Goal: Task Accomplishment & Management: Complete application form

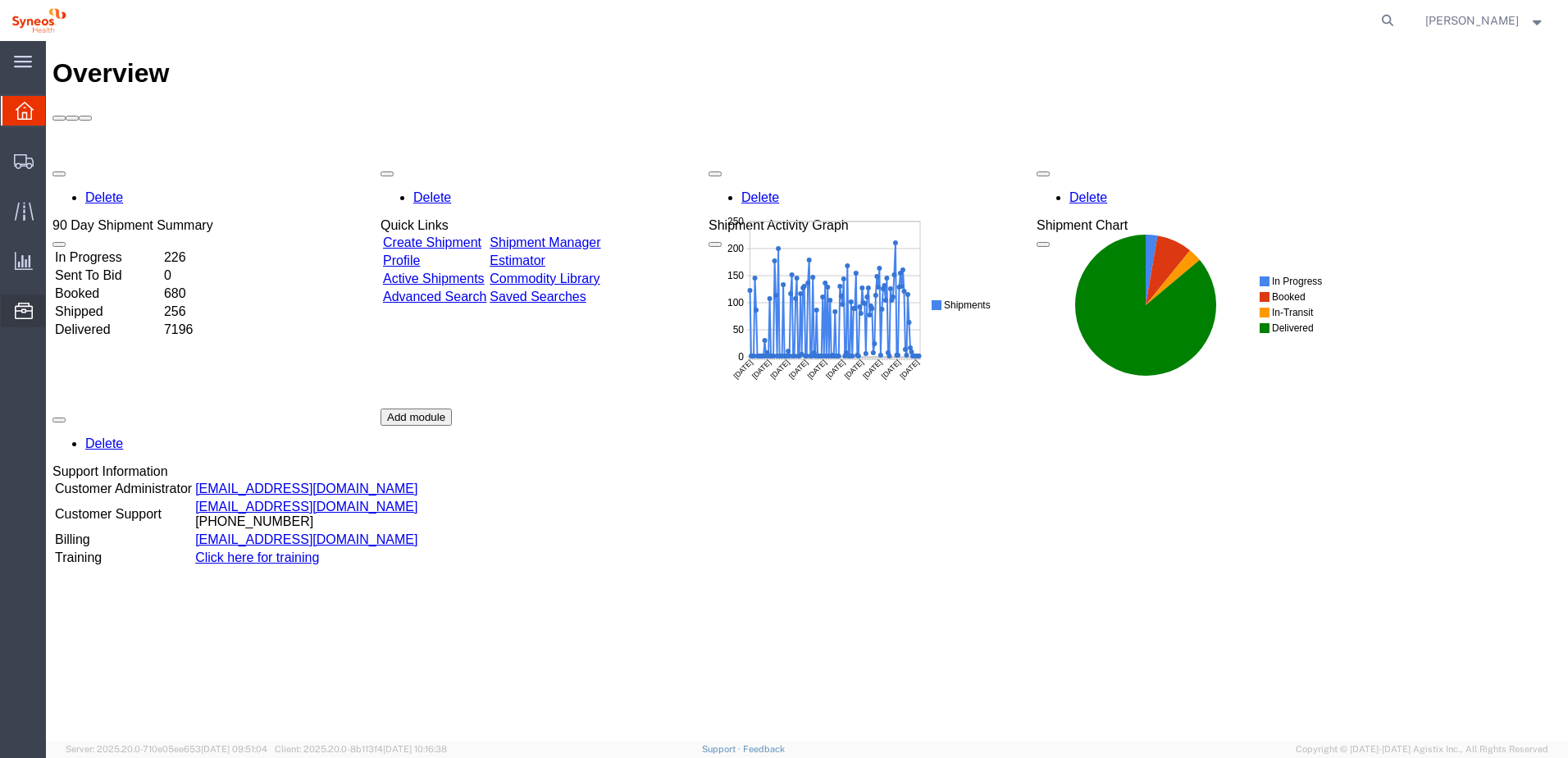
click at [0, 0] on span "Commodity Library" at bounding box center [0, 0] width 0 height 0
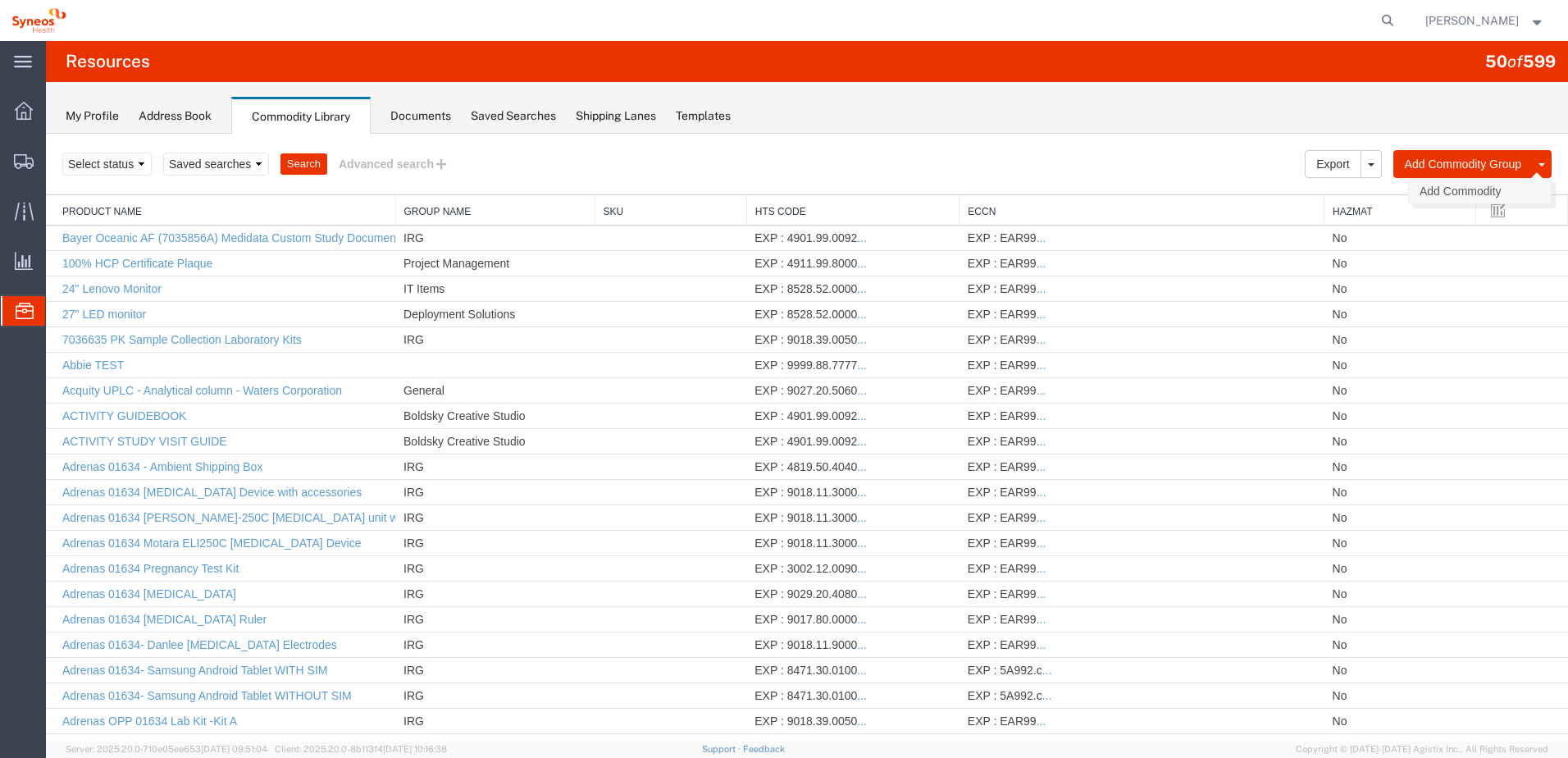
click at [1443, 192] on link "Add Commodity" at bounding box center [1480, 190] width 142 height 25
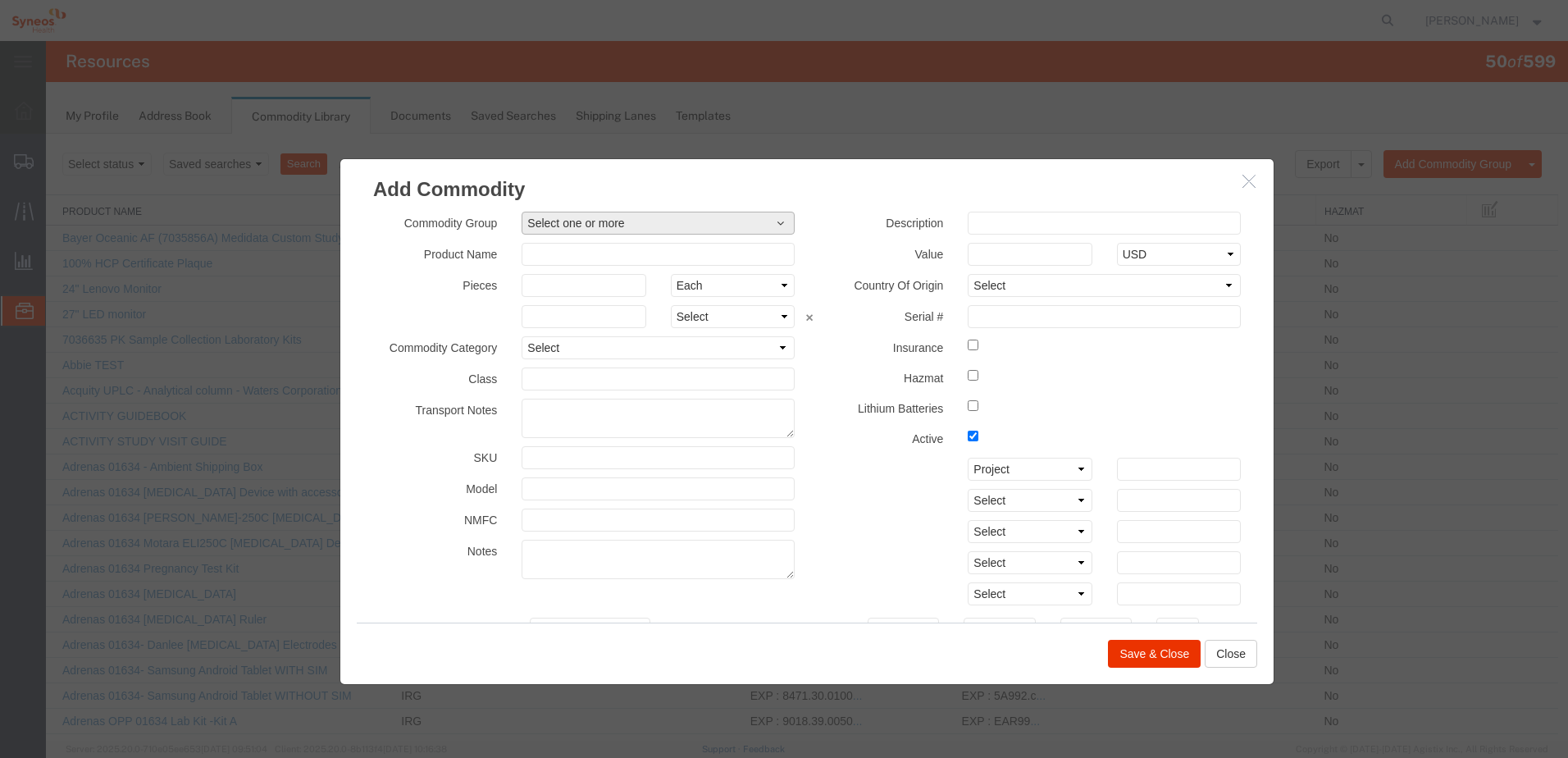
click at [595, 218] on span "Select one or more" at bounding box center [658, 223] width 262 height 17
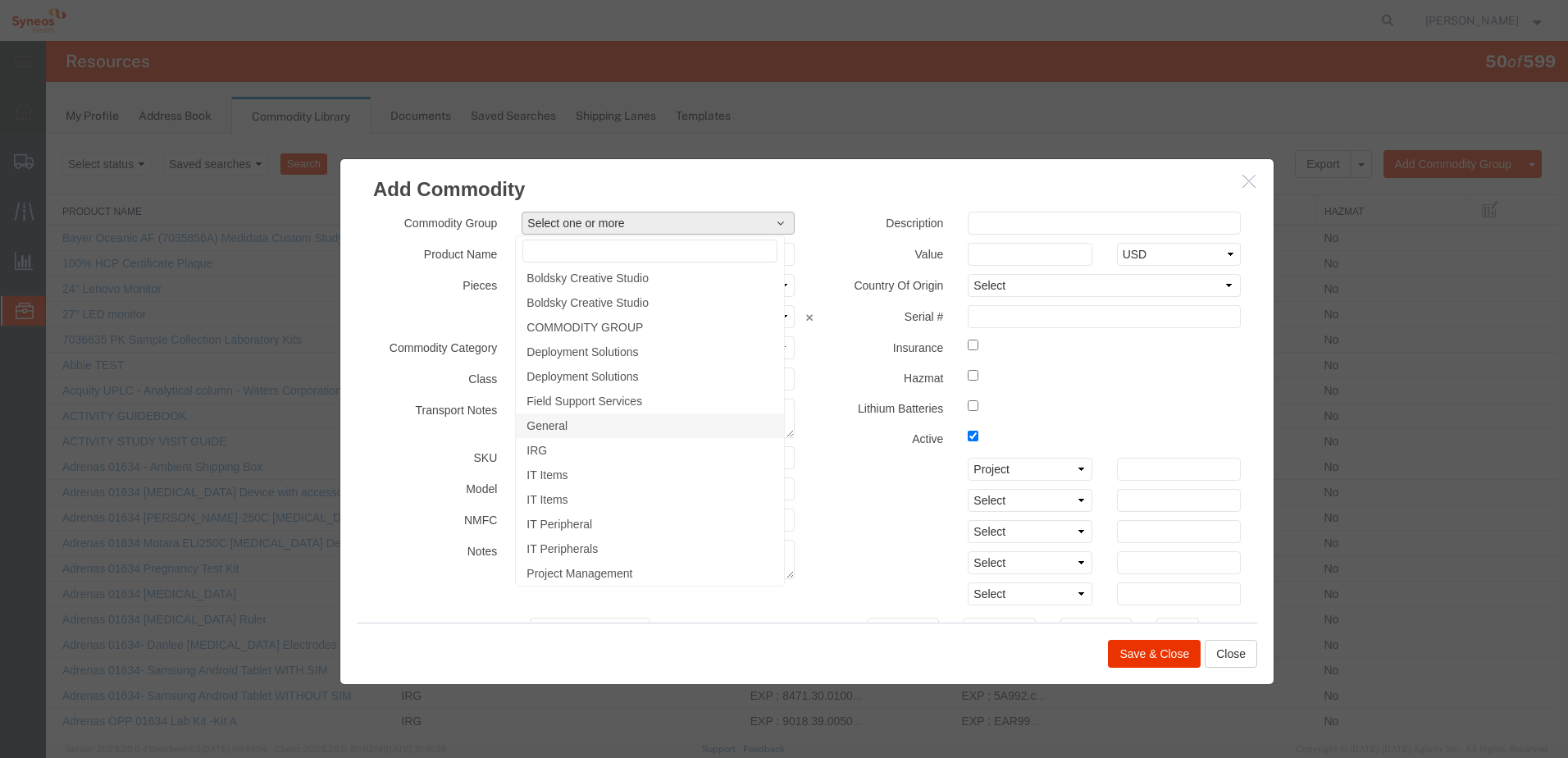
click at [560, 423] on span "General" at bounding box center [547, 426] width 41 height 15
select select "2887"
click at [816, 195] on h3 "Add Commodity" at bounding box center [807, 180] width 934 height 44
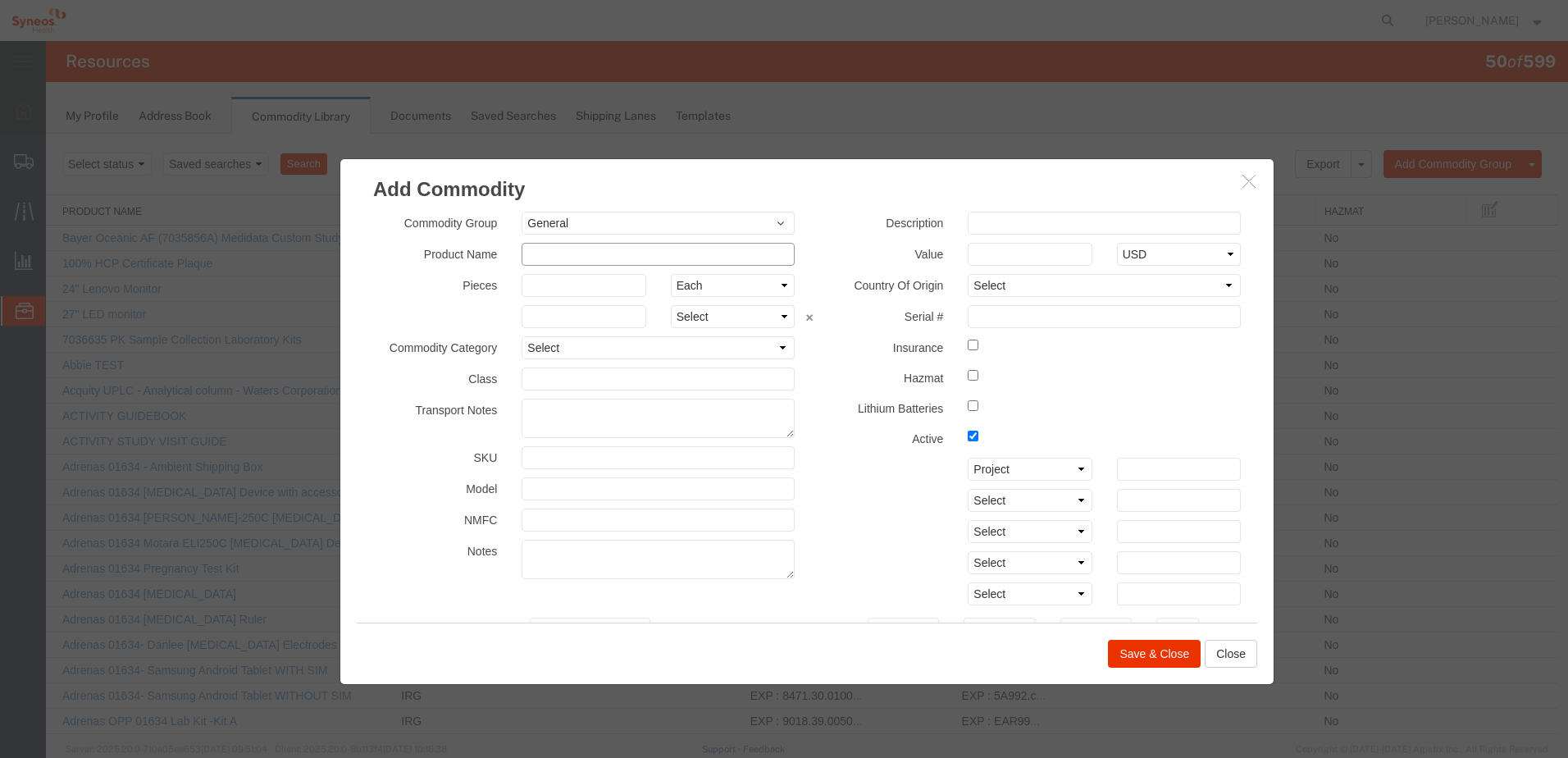
click at [540, 257] on input "text" at bounding box center [658, 254] width 274 height 23
paste input "tennis shoes"
type input "Tennis shoes"
click at [1017, 220] on input "text" at bounding box center [1104, 223] width 274 height 23
type input "Nike Air Force 1"
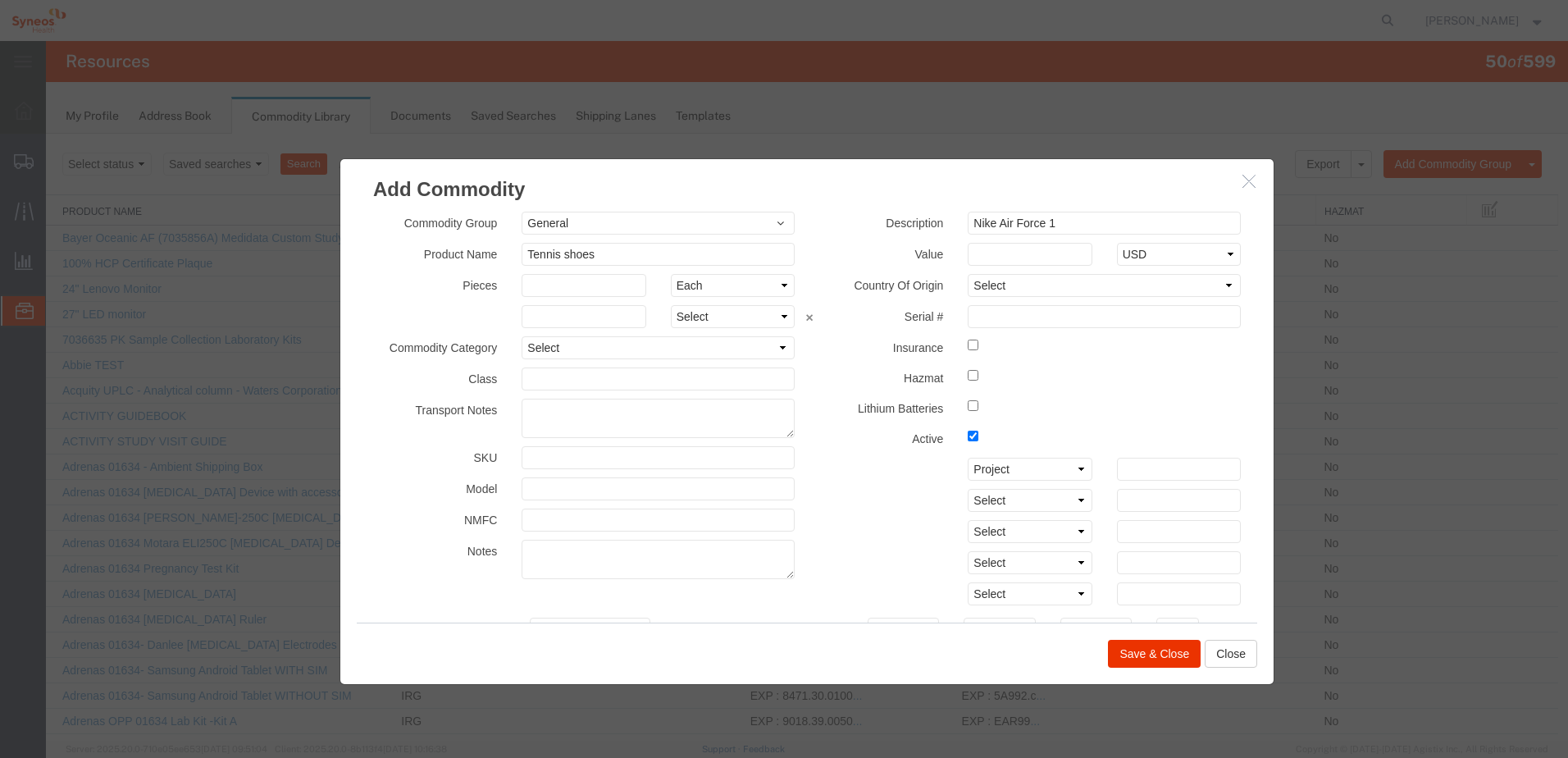
click at [820, 484] on div "Select Account Type Activity ID Airline Appointment Number ASN Batch Number Bil…" at bounding box center [1031, 531] width 422 height 148
click at [1006, 283] on select "Select [GEOGRAPHIC_DATA] [GEOGRAPHIC_DATA] [GEOGRAPHIC_DATA] [GEOGRAPHIC_DATA] …" at bounding box center [1104, 284] width 274 height 23
select select "US"
click at [968, 274] on select "Select [GEOGRAPHIC_DATA] [GEOGRAPHIC_DATA] [GEOGRAPHIC_DATA] [GEOGRAPHIC_DATA] …" at bounding box center [1104, 284] width 274 height 23
click at [864, 567] on div "Select Account Type Activity ID Airline Appointment Number ASN Batch Number Bil…" at bounding box center [1030, 562] width 446 height 23
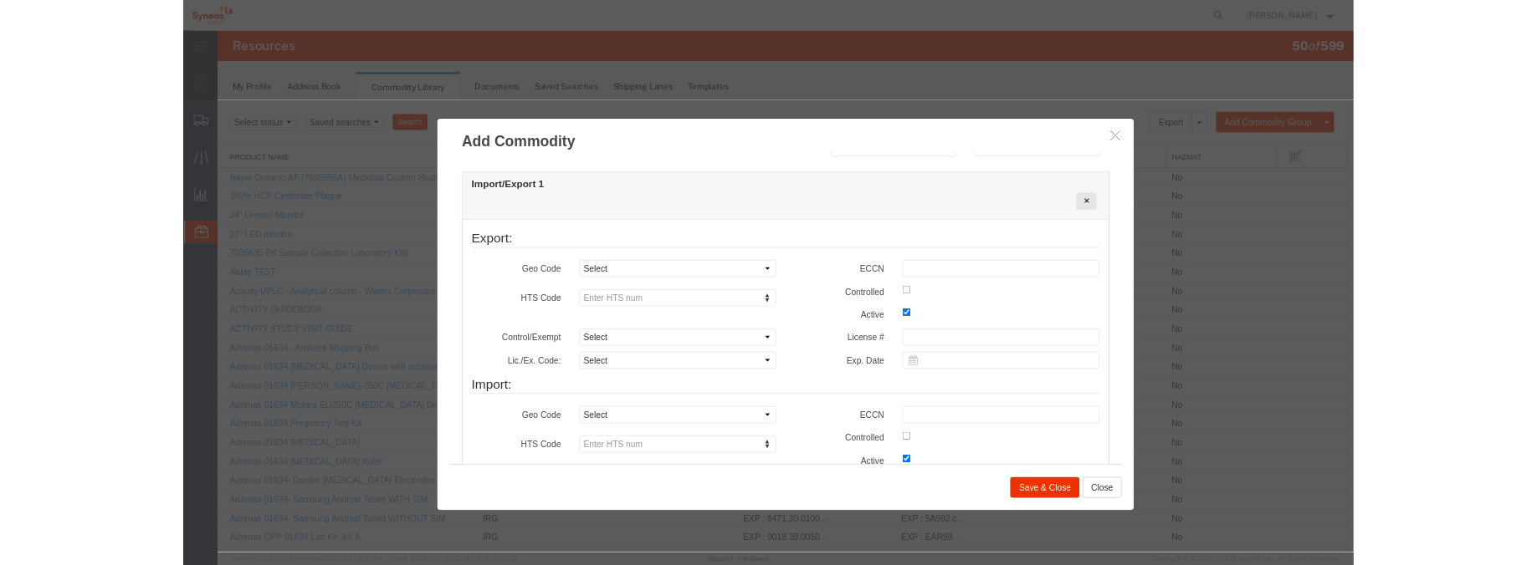
scroll to position [502, 0]
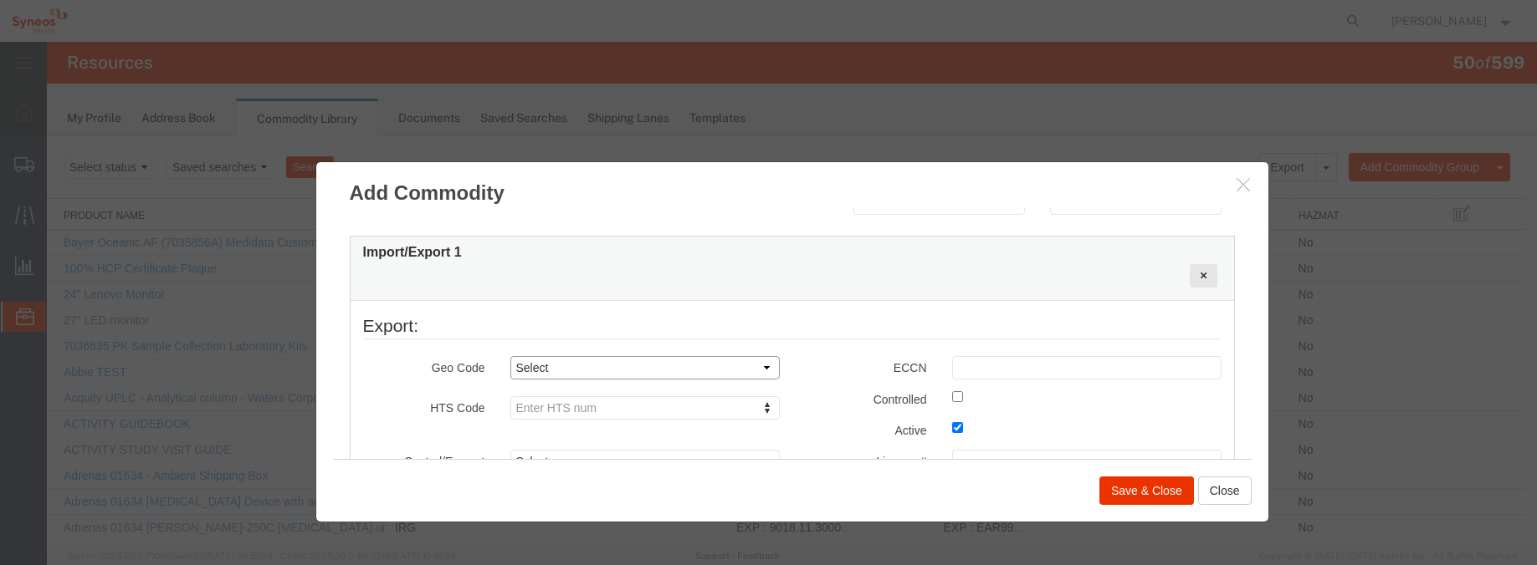
click at [604, 366] on select "Select COUNTRY REGION" at bounding box center [644, 367] width 269 height 23
select select "COUNTRY"
click at [510, 356] on select "Select COUNTRY REGION" at bounding box center [644, 367] width 269 height 23
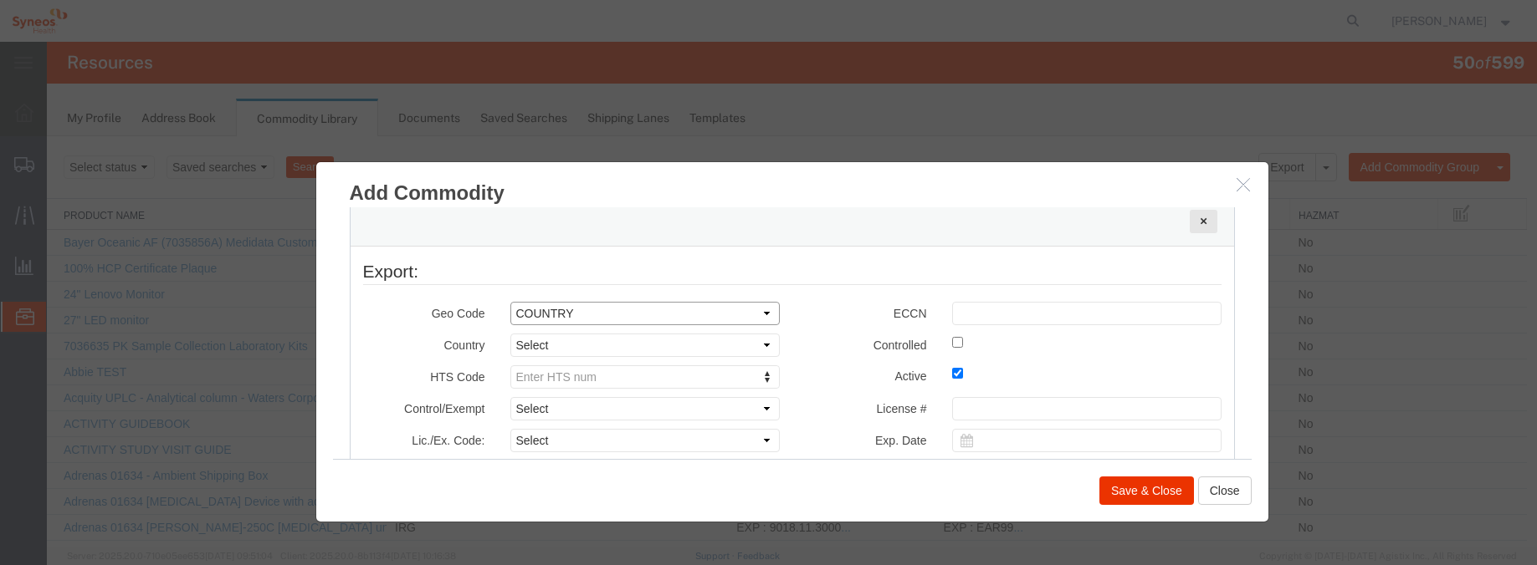
scroll to position [586, 0]
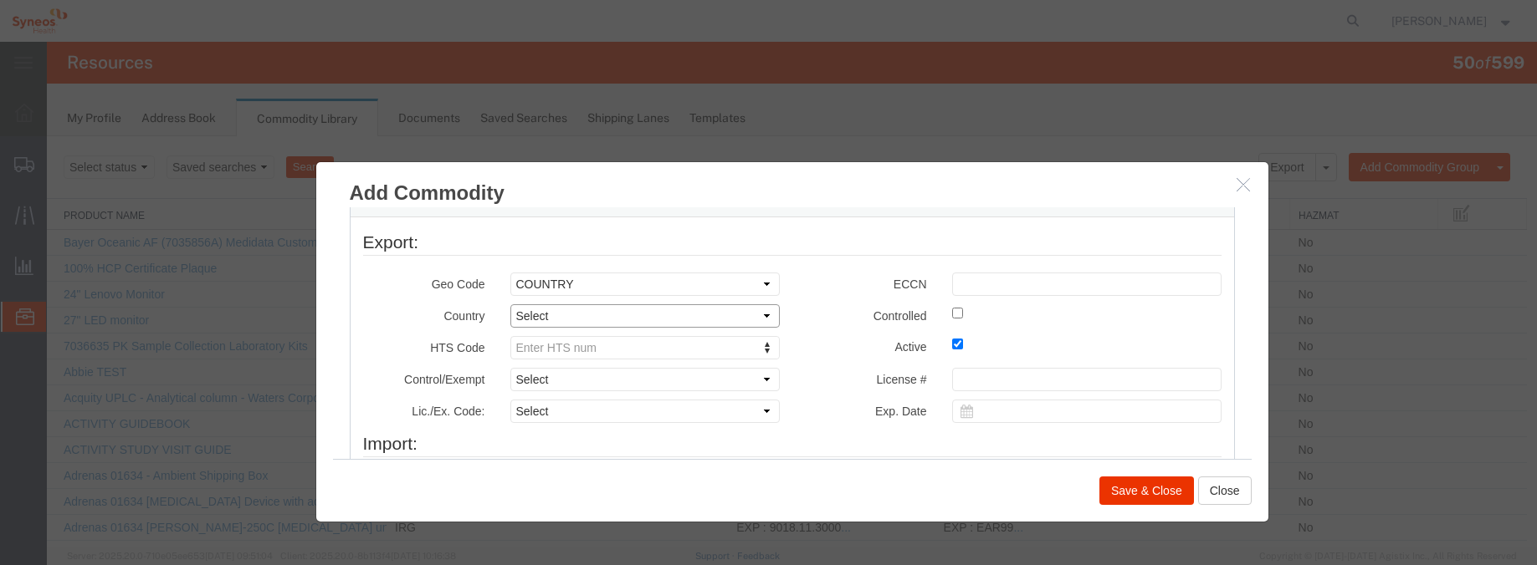
click at [600, 317] on select "Select [GEOGRAPHIC_DATA] [GEOGRAPHIC_DATA] [GEOGRAPHIC_DATA] [GEOGRAPHIC_DATA] …" at bounding box center [644, 315] width 269 height 23
select select "US"
click at [510, 304] on select "Select [GEOGRAPHIC_DATA] [GEOGRAPHIC_DATA] [GEOGRAPHIC_DATA] [GEOGRAPHIC_DATA] …" at bounding box center [644, 315] width 269 height 23
click at [543, 371] on input "6403996040" at bounding box center [636, 376] width 251 height 23
type input "6403.99.6040"
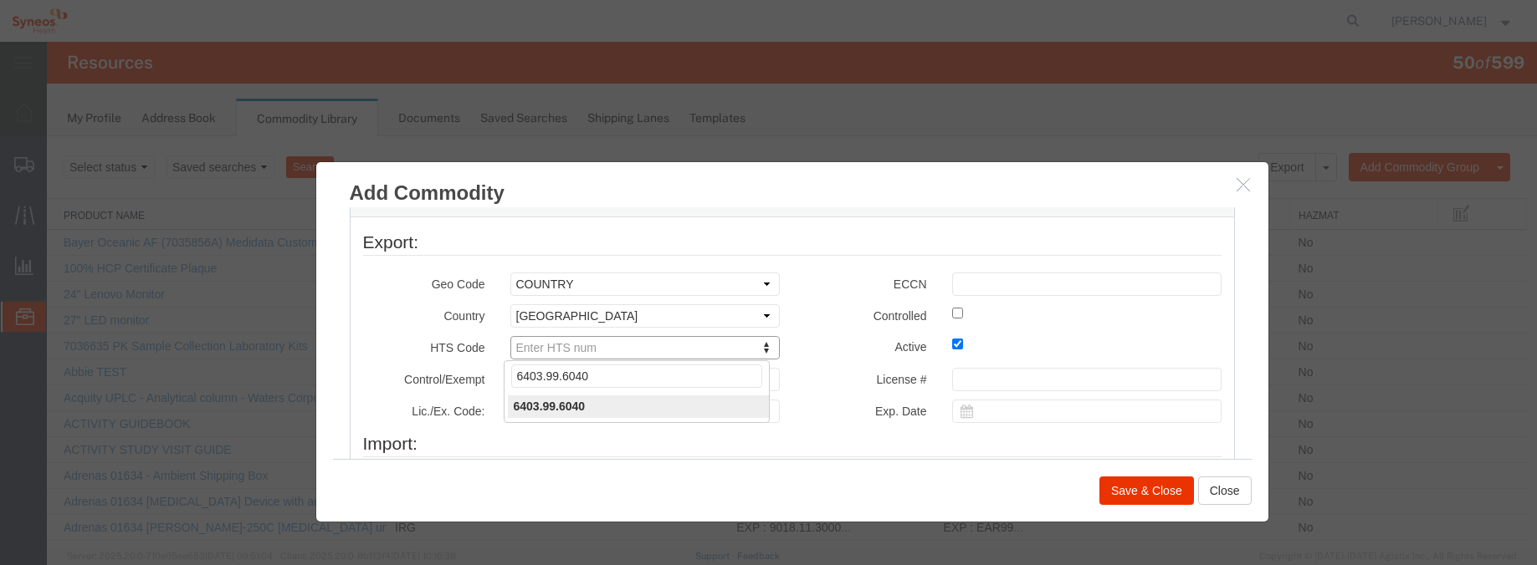
type input "6403.99.6040"
click at [640, 376] on select "Select ATF BIS DEA EPA FDA FTR ITAR OFAC Other (OPA)" at bounding box center [644, 379] width 269 height 23
select select "BIS"
click at [510, 368] on select "Select ATF BIS DEA EPA FDA FTR ITAR OFAC Other (OPA)" at bounding box center [644, 379] width 269 height 23
click at [602, 412] on select "Select AGR-Agricultural APP-Computers APR-Additional Permissive Exports AVS-Air…" at bounding box center [644, 411] width 269 height 23
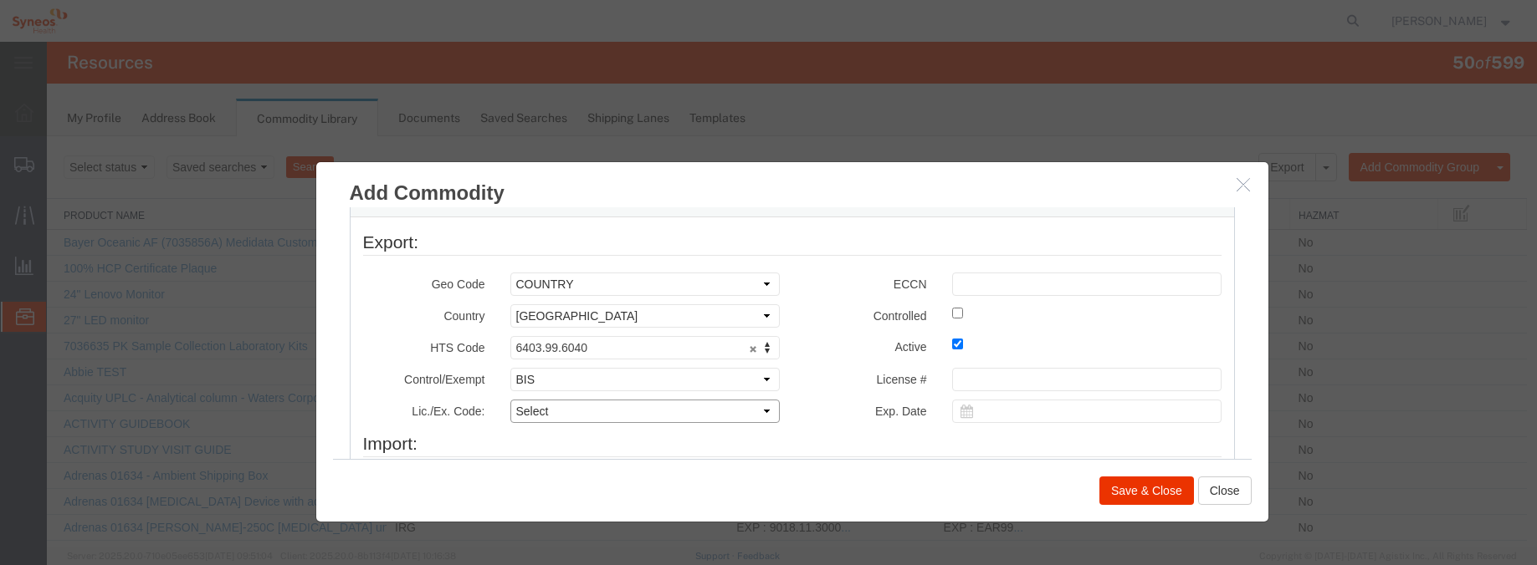
select select "NLR"
click at [510, 400] on select "Select AGR-Agricultural APP-Computers APR-Additional Permissive Exports AVS-Air…" at bounding box center [644, 411] width 269 height 23
click at [979, 288] on input "text" at bounding box center [1086, 284] width 269 height 23
type input "EAR99"
click at [848, 399] on div "Control/Exempt Select ATF BIS DEA EPA FDA FTR ITAR OFAC Other (OPA) Select ATF …" at bounding box center [791, 400] width 883 height 64
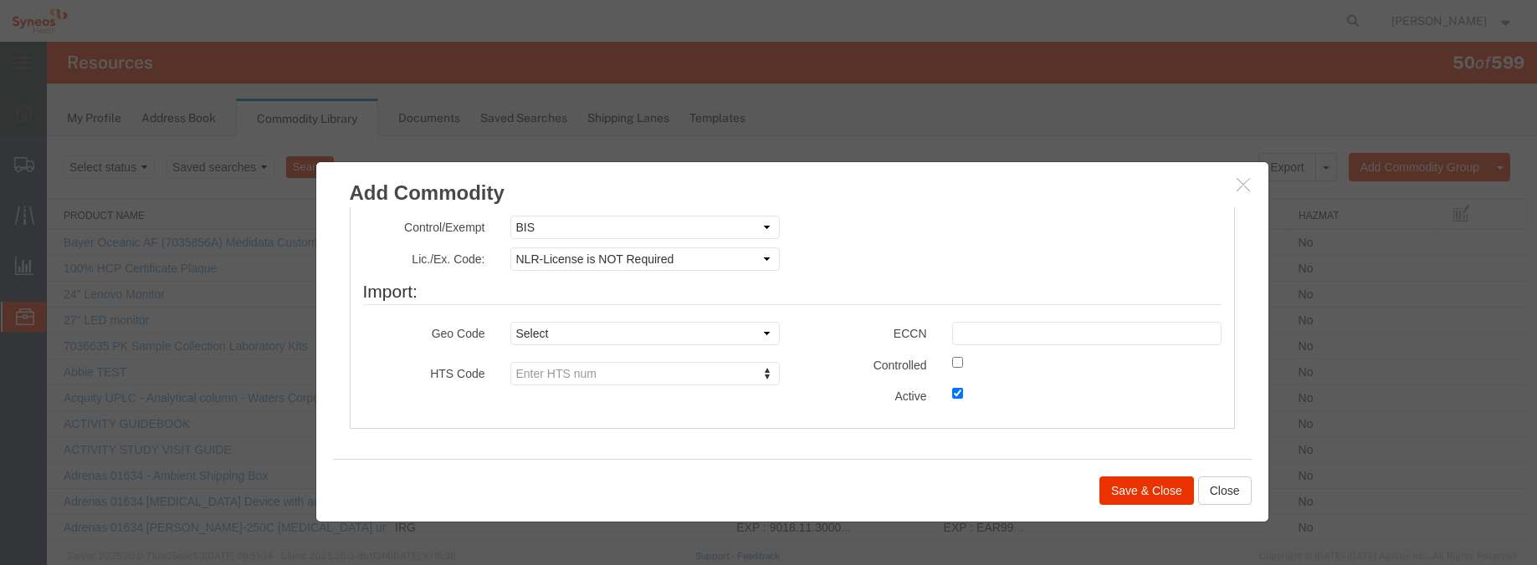
scroll to position [753, 0]
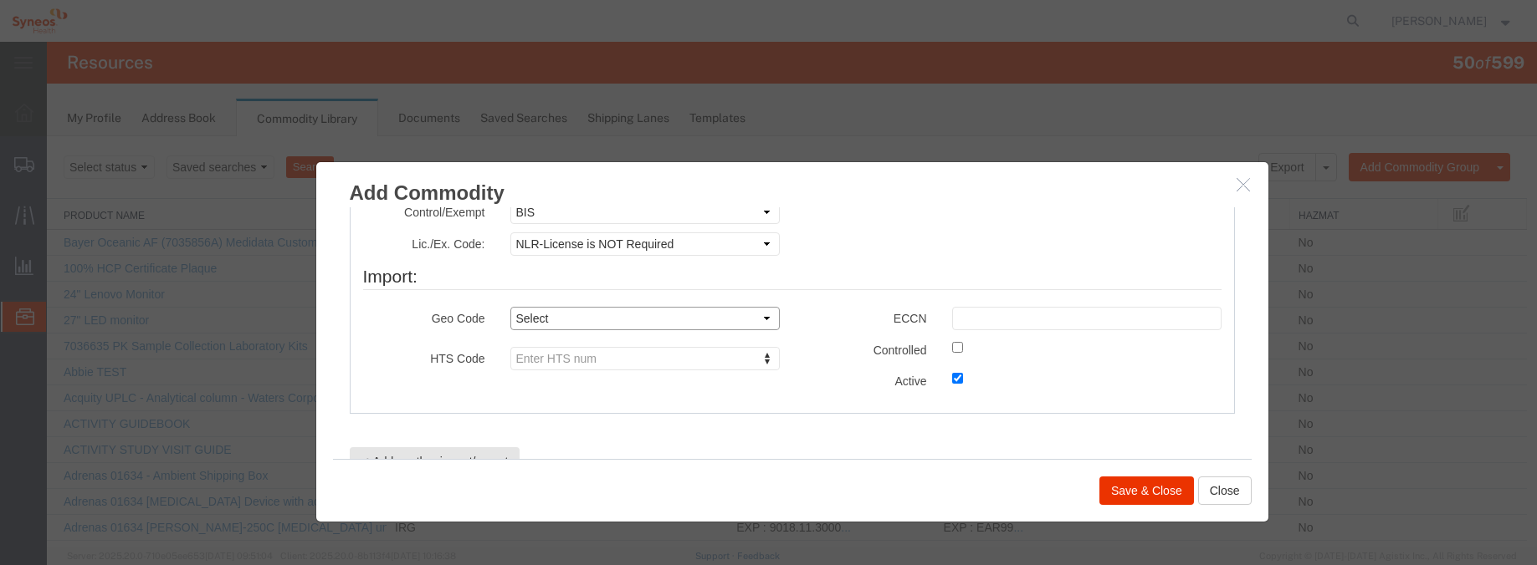
click at [568, 315] on select "Select COUNTRY REGION" at bounding box center [644, 318] width 269 height 23
select select "COUNTRY"
click at [510, 307] on select "Select COUNTRY REGION" at bounding box center [644, 318] width 269 height 23
click at [579, 344] on select "Select [GEOGRAPHIC_DATA] [GEOGRAPHIC_DATA] [GEOGRAPHIC_DATA] [GEOGRAPHIC_DATA] …" at bounding box center [644, 350] width 269 height 23
select select "GB"
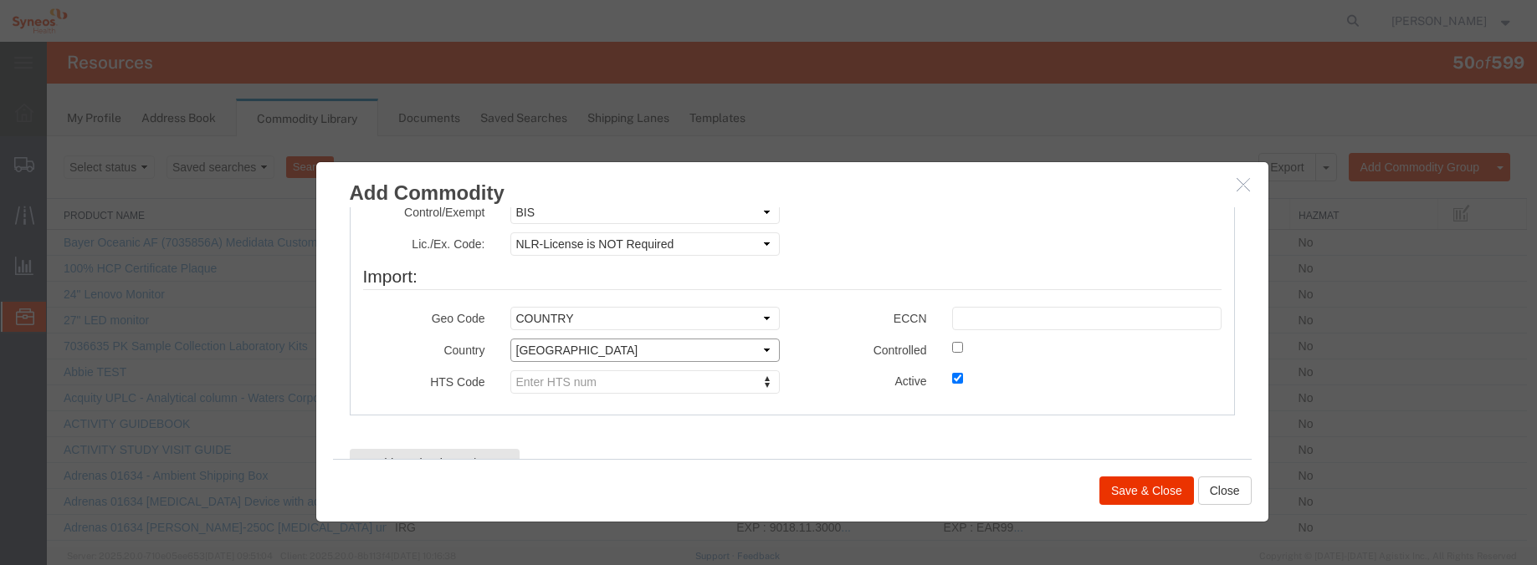
click at [510, 339] on select "Select [GEOGRAPHIC_DATA] [GEOGRAPHIC_DATA] [GEOGRAPHIC_DATA] [GEOGRAPHIC_DATA] …" at bounding box center [644, 350] width 269 height 23
type input "6403.99.9910"
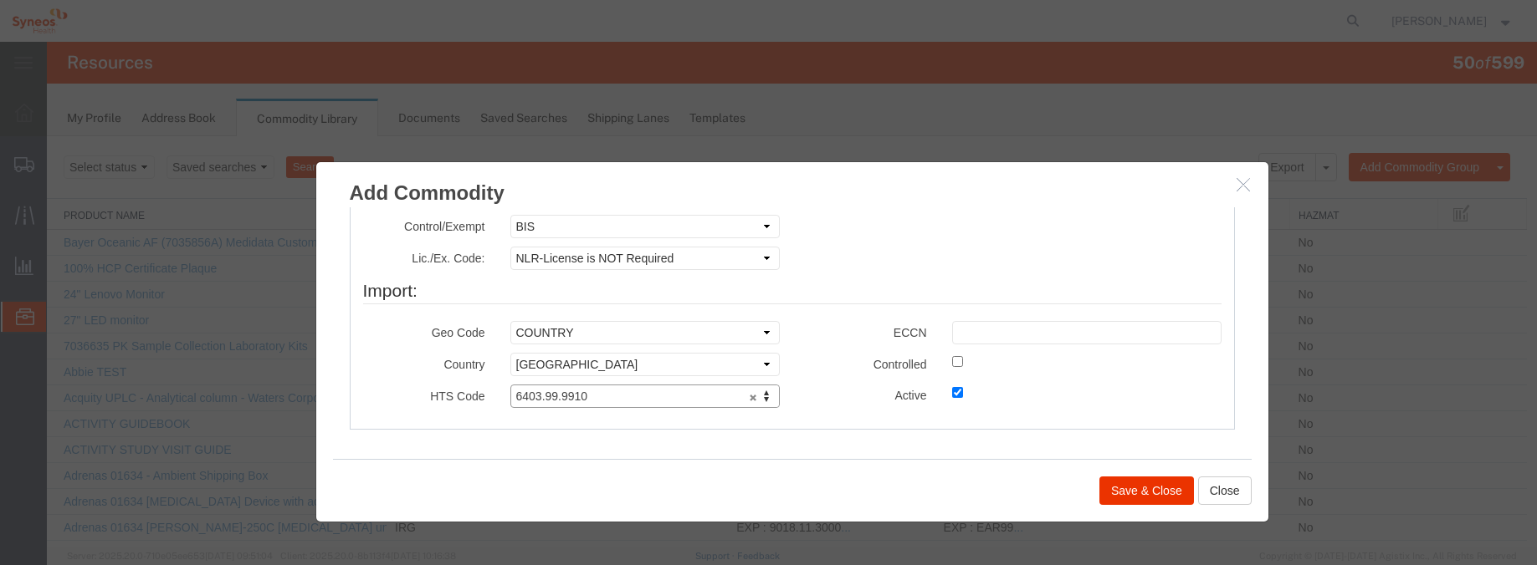
scroll to position [708, 0]
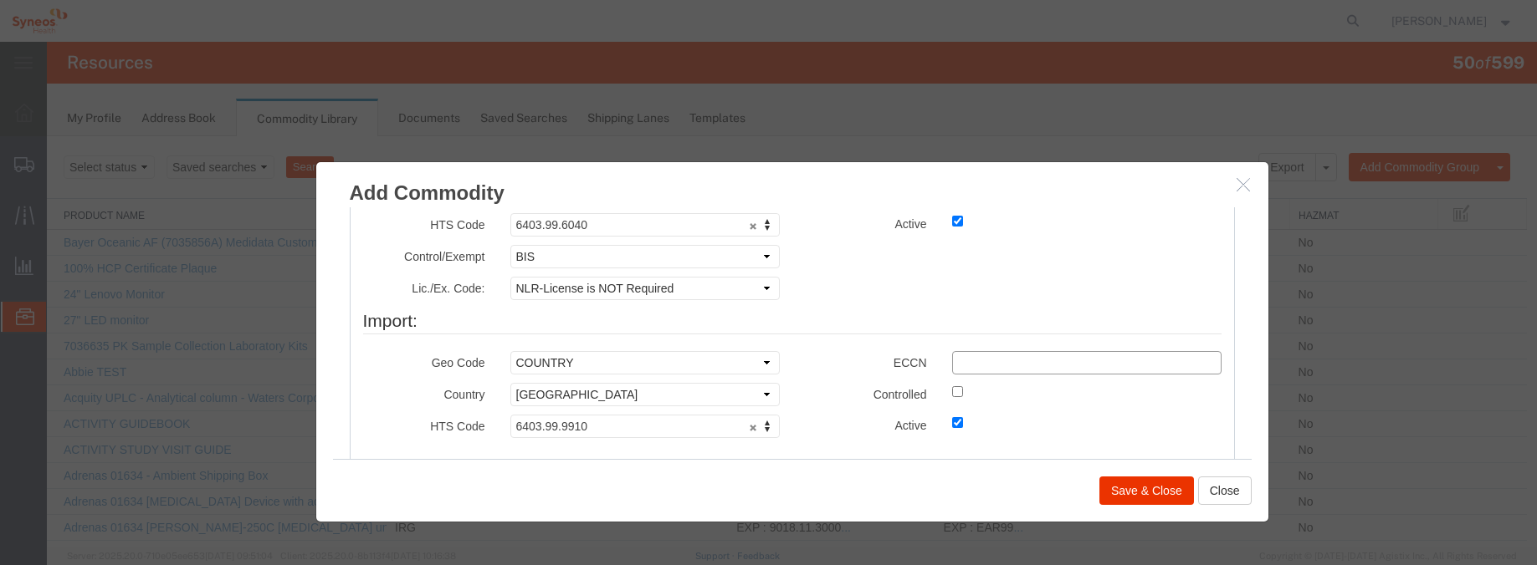
click at [963, 361] on input "text" at bounding box center [1086, 362] width 269 height 23
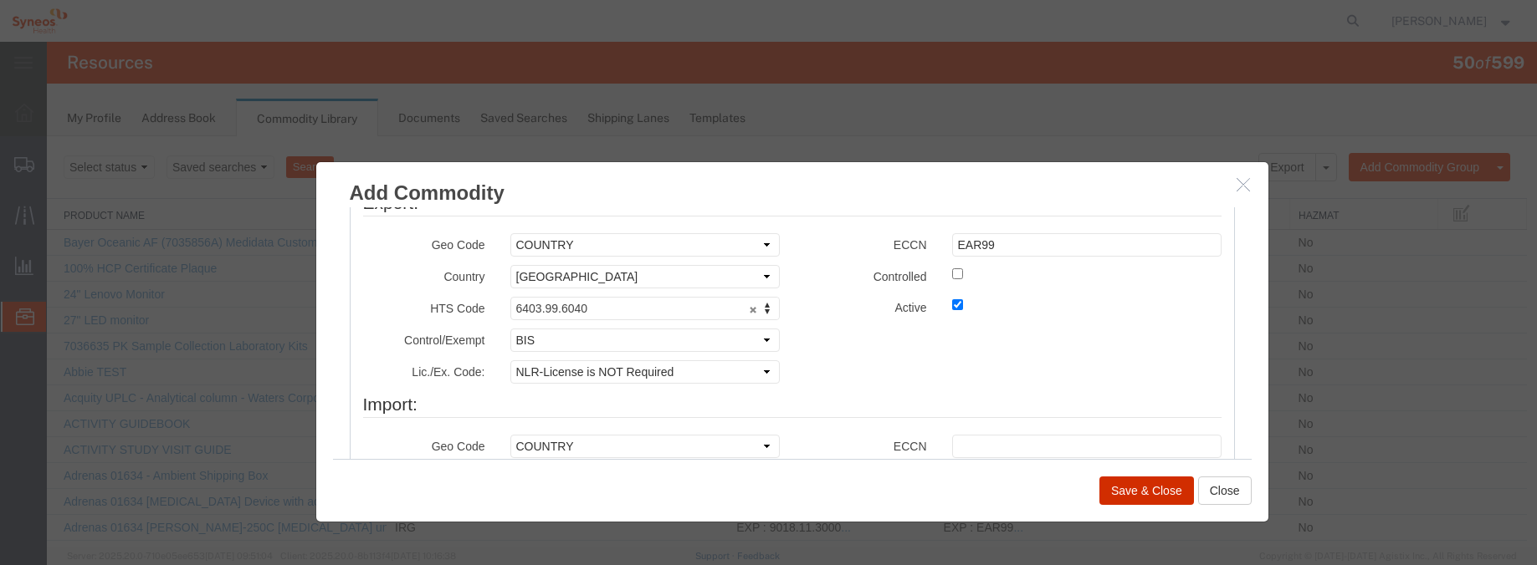
click at [1136, 492] on button "Save & Close" at bounding box center [1146, 491] width 95 height 28
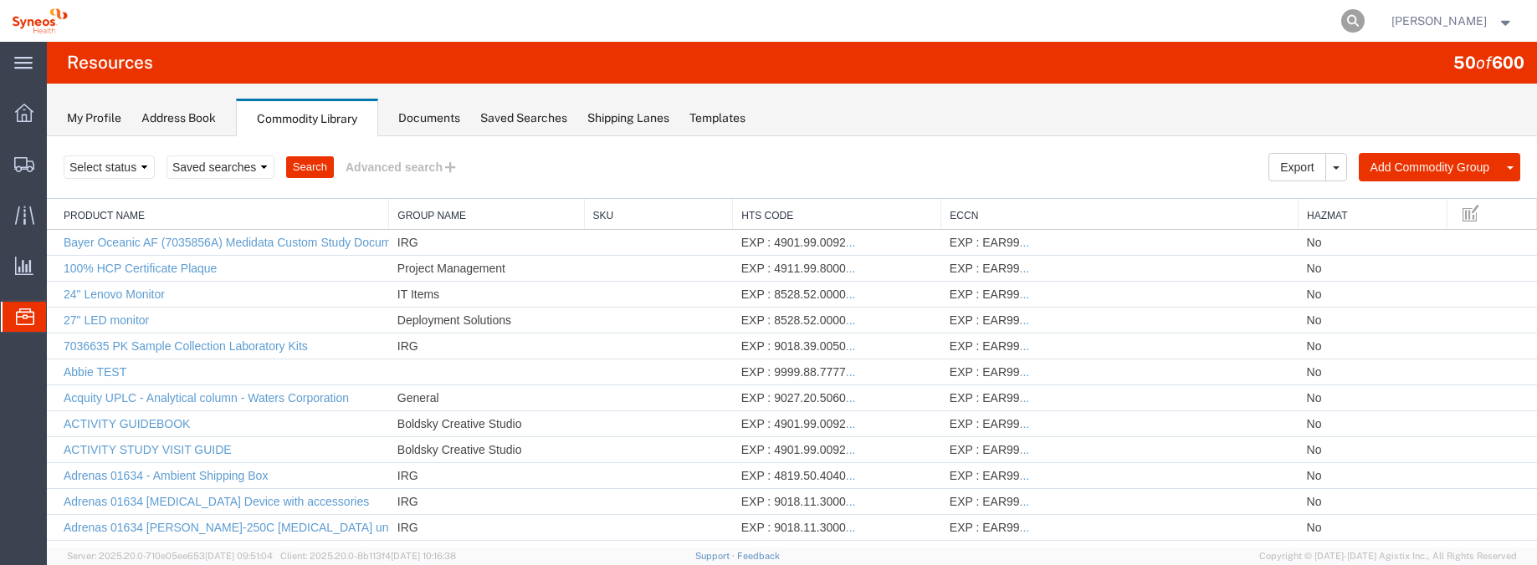
click at [1364, 17] on icon at bounding box center [1352, 20] width 23 height 23
click at [1047, 21] on input "search" at bounding box center [1086, 21] width 509 height 40
paste input "56967771"
type input "56967771"
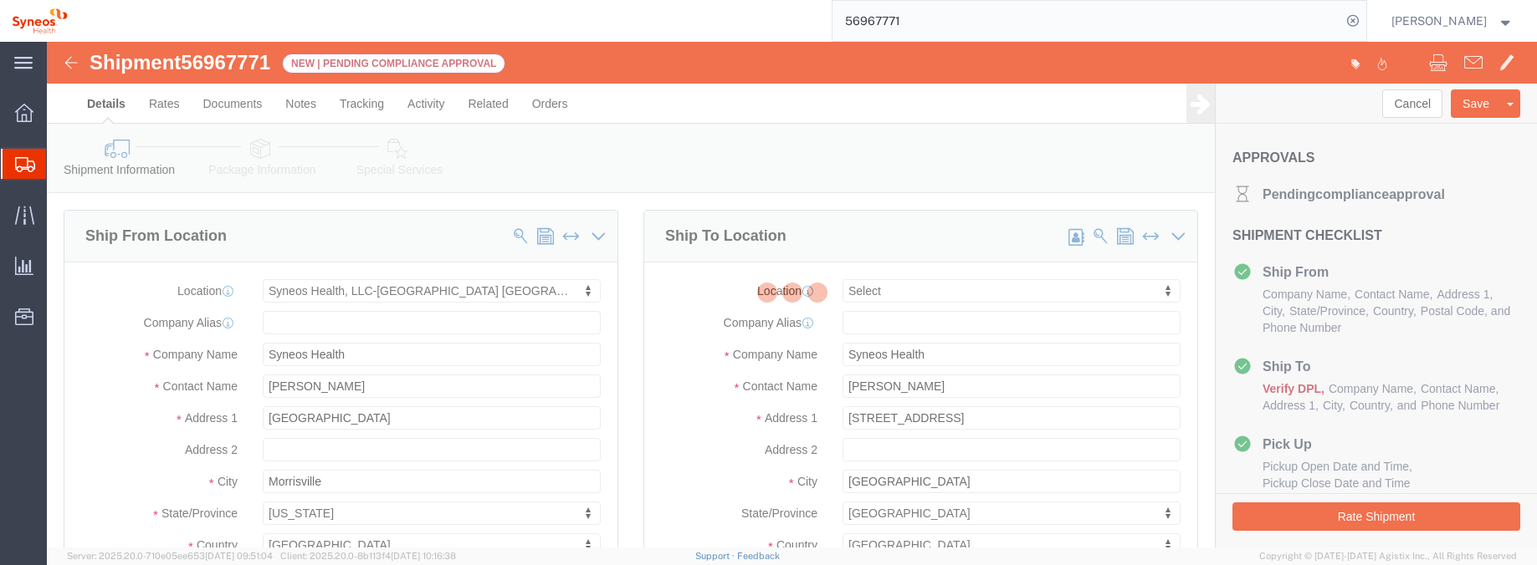
select select "59451"
select select
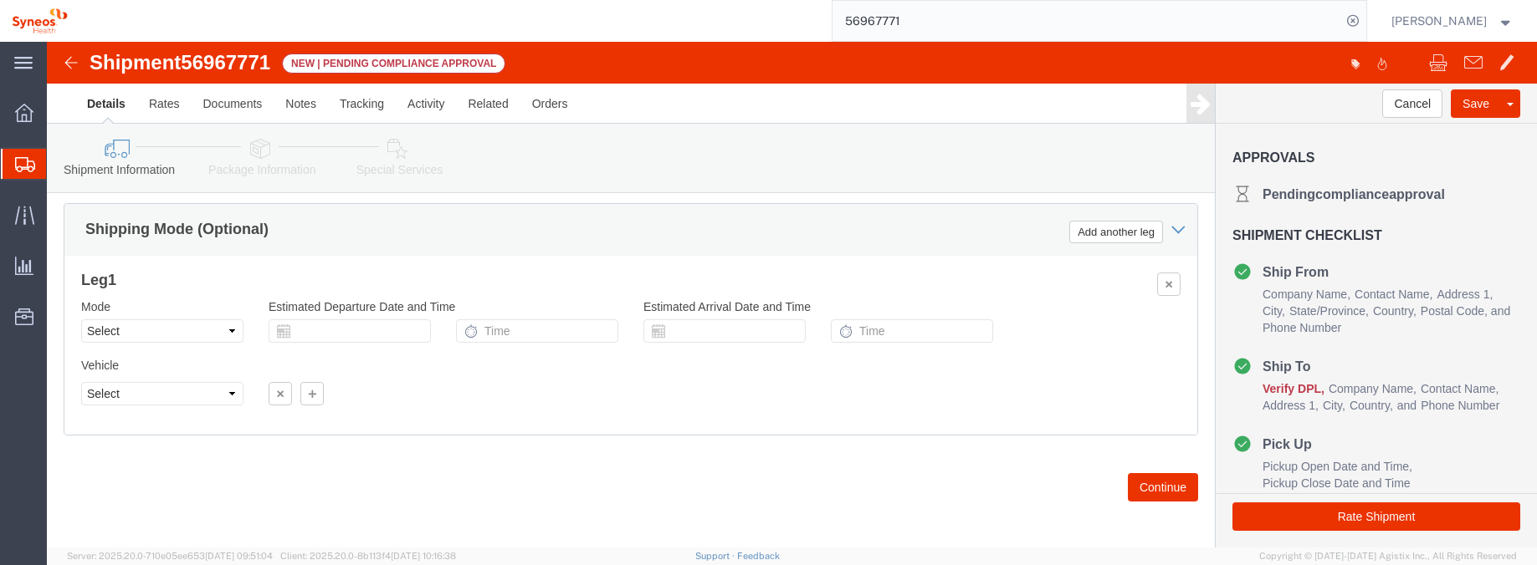
scroll to position [932, 0]
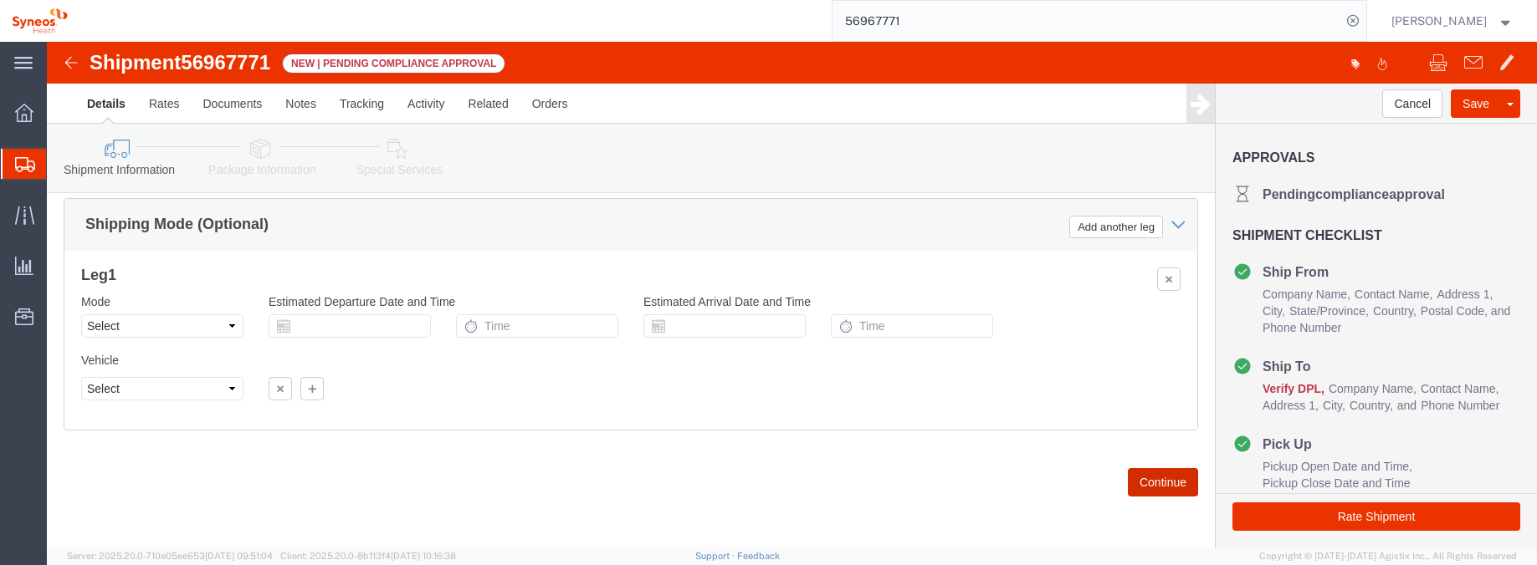
click button "Continue"
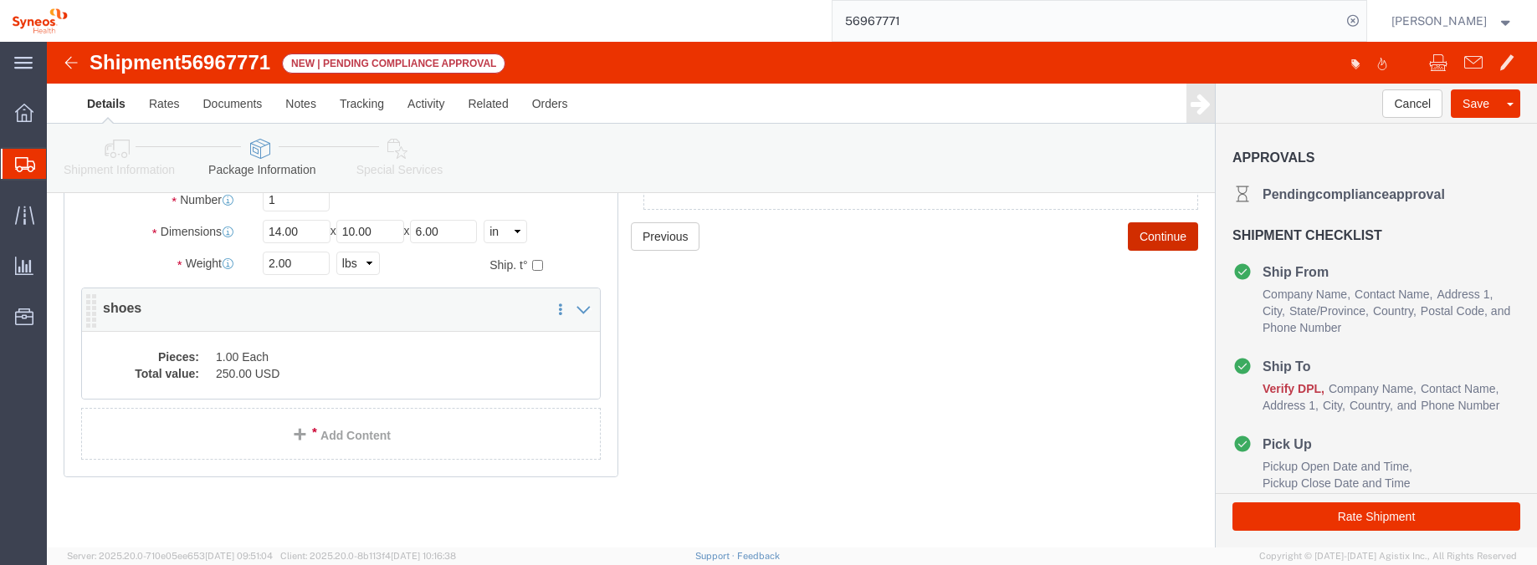
scroll to position [167, 0]
click dd "1.00 Each"
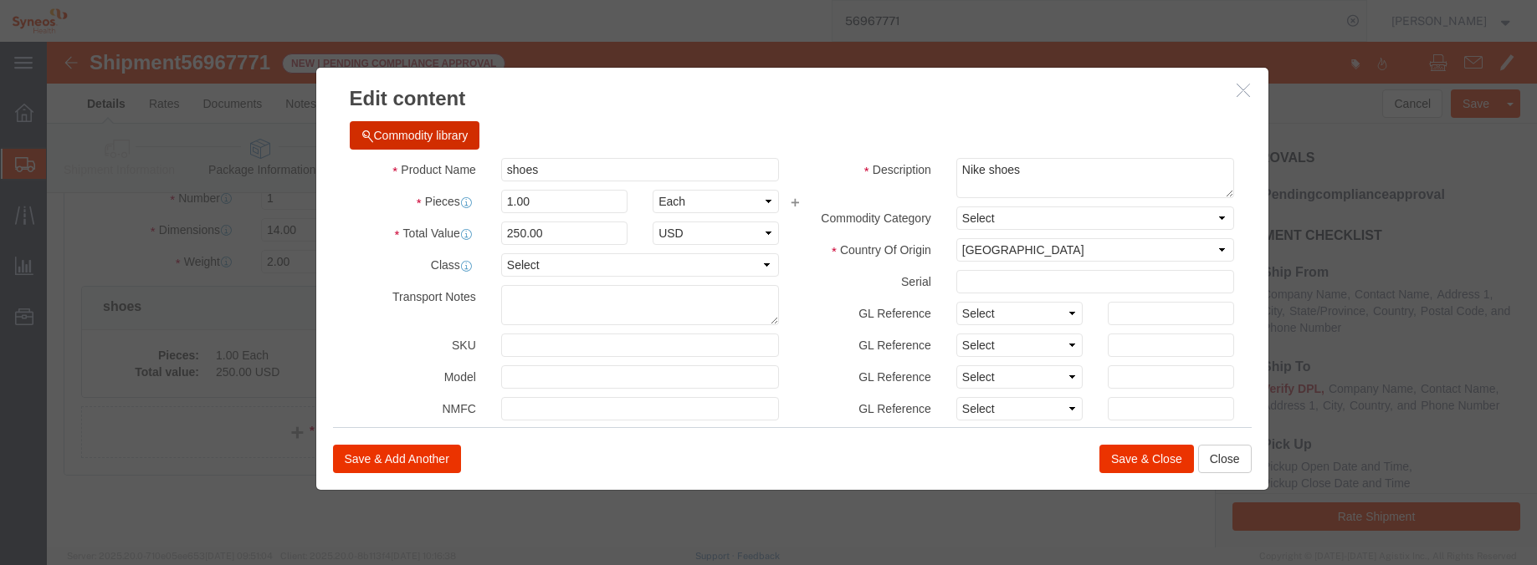
click button "Commodity library"
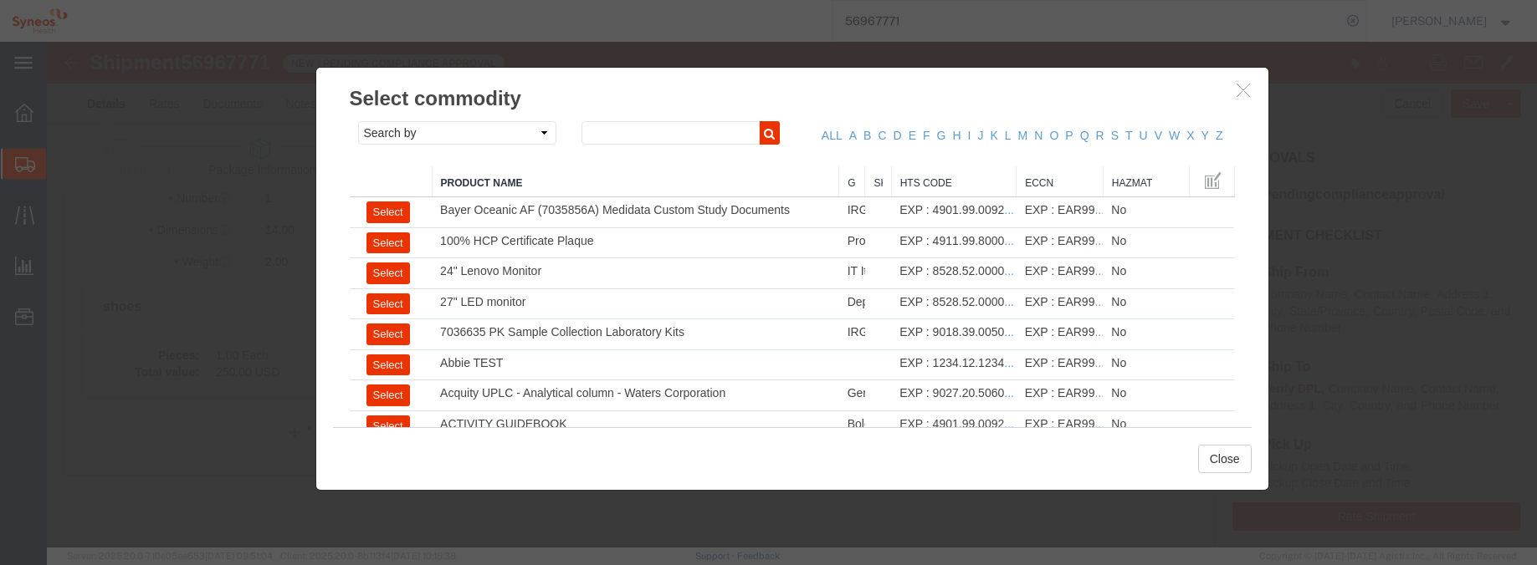
click icon "button"
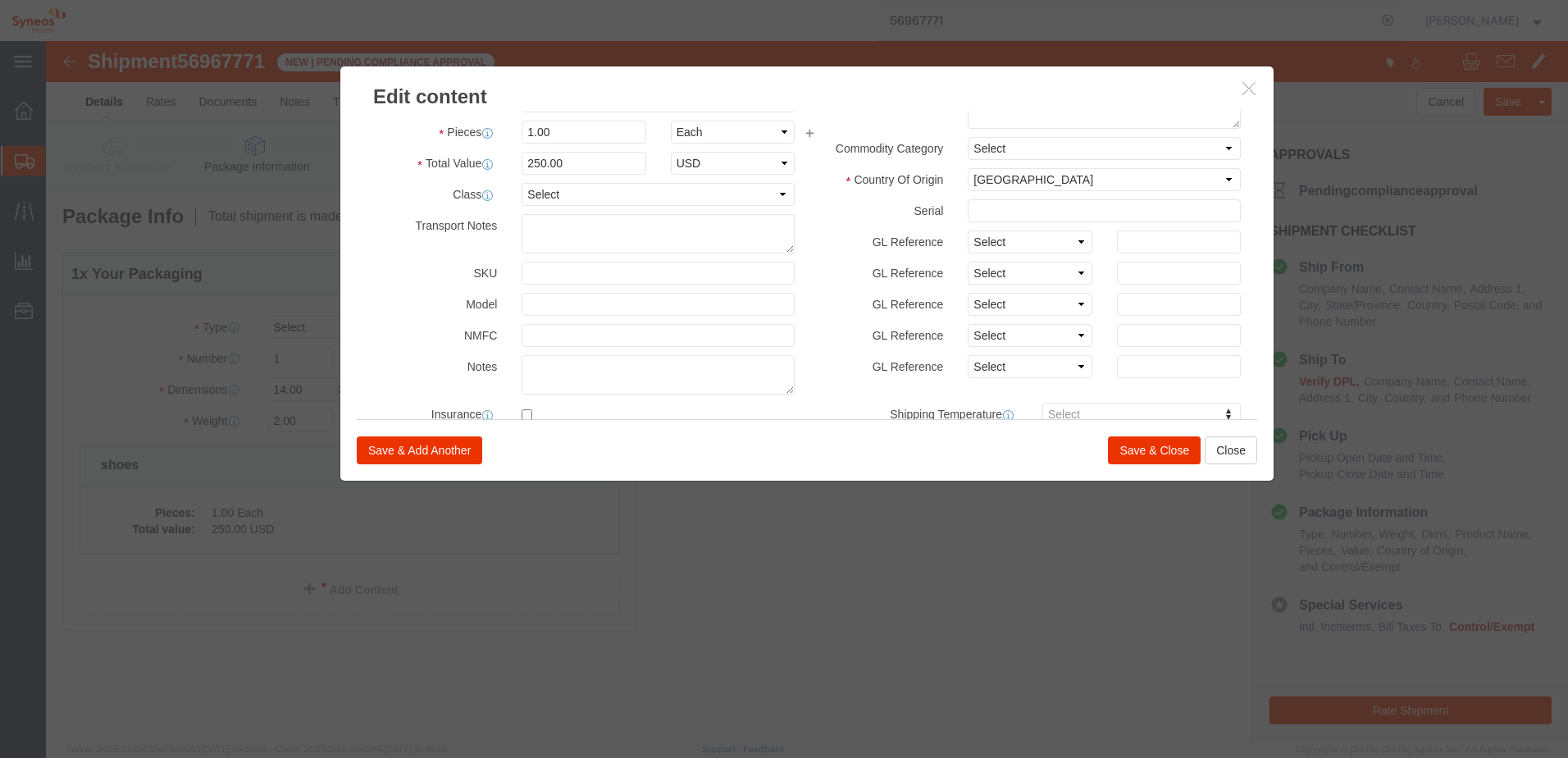
scroll to position [0, 0]
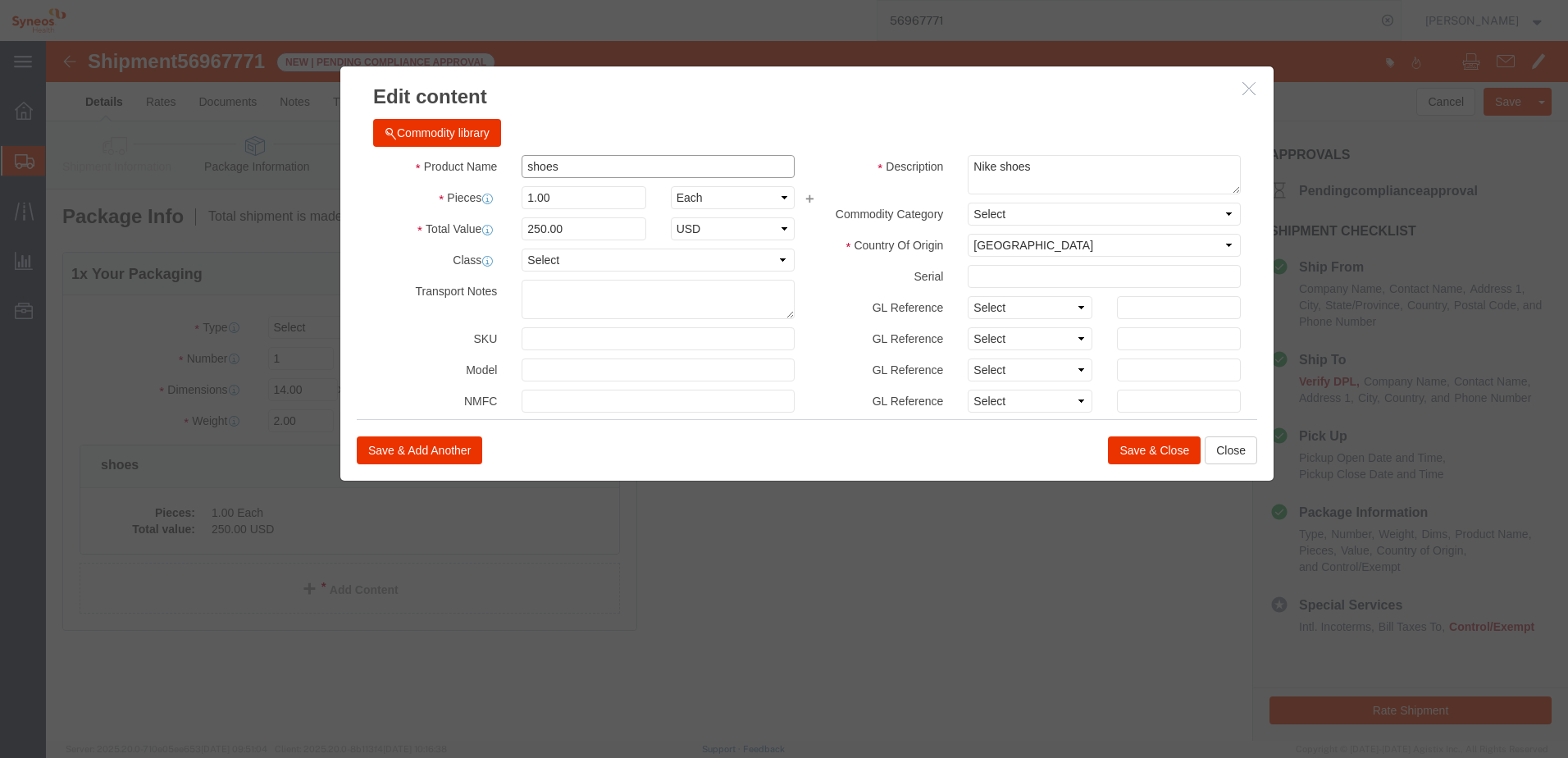
click input "shoes"
click button "Commodity library"
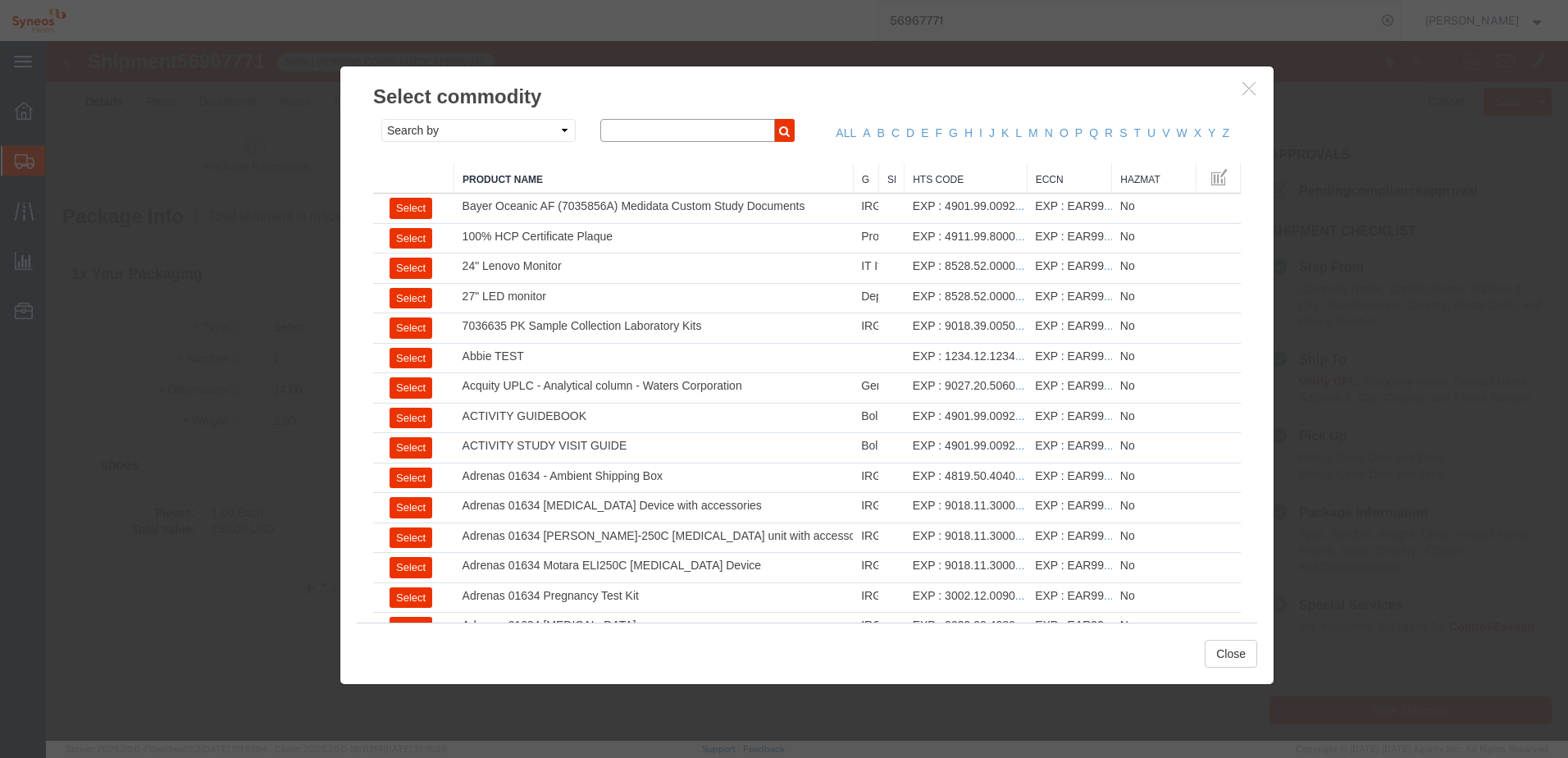
click input "text"
type input "sho"
drag, startPoint x: 507, startPoint y: 97, endPoint x: 498, endPoint y: 103, distance: 10.8
click select "Search by Class Commodity Quantity Commodity Value Commodity Value Country Desc…"
select select "productName"
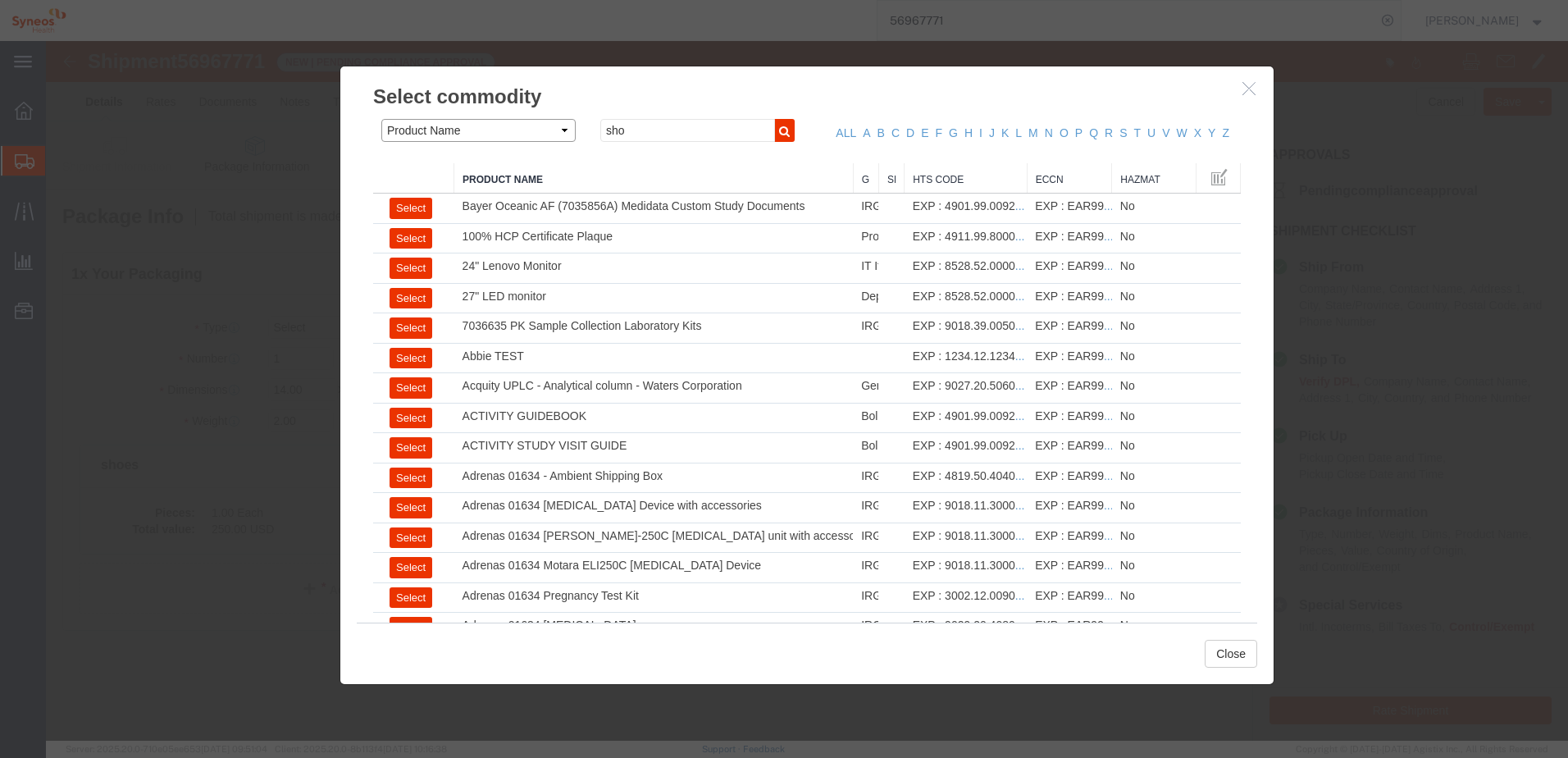
click select "Search by Class Commodity Quantity Commodity Value Commodity Value Country Desc…"
click input "sho"
type input "shoes"
click icon "button"
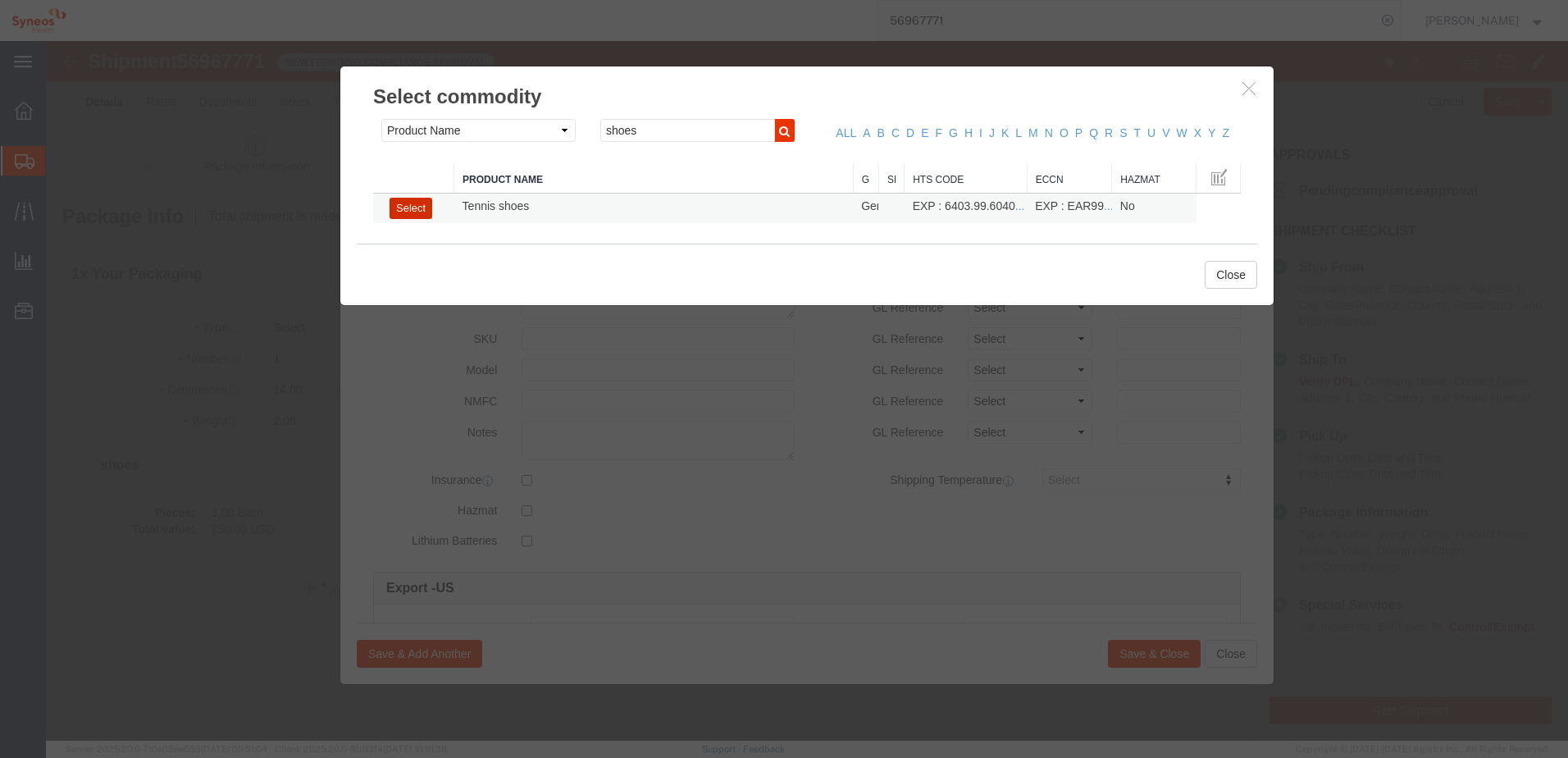
click button "Select"
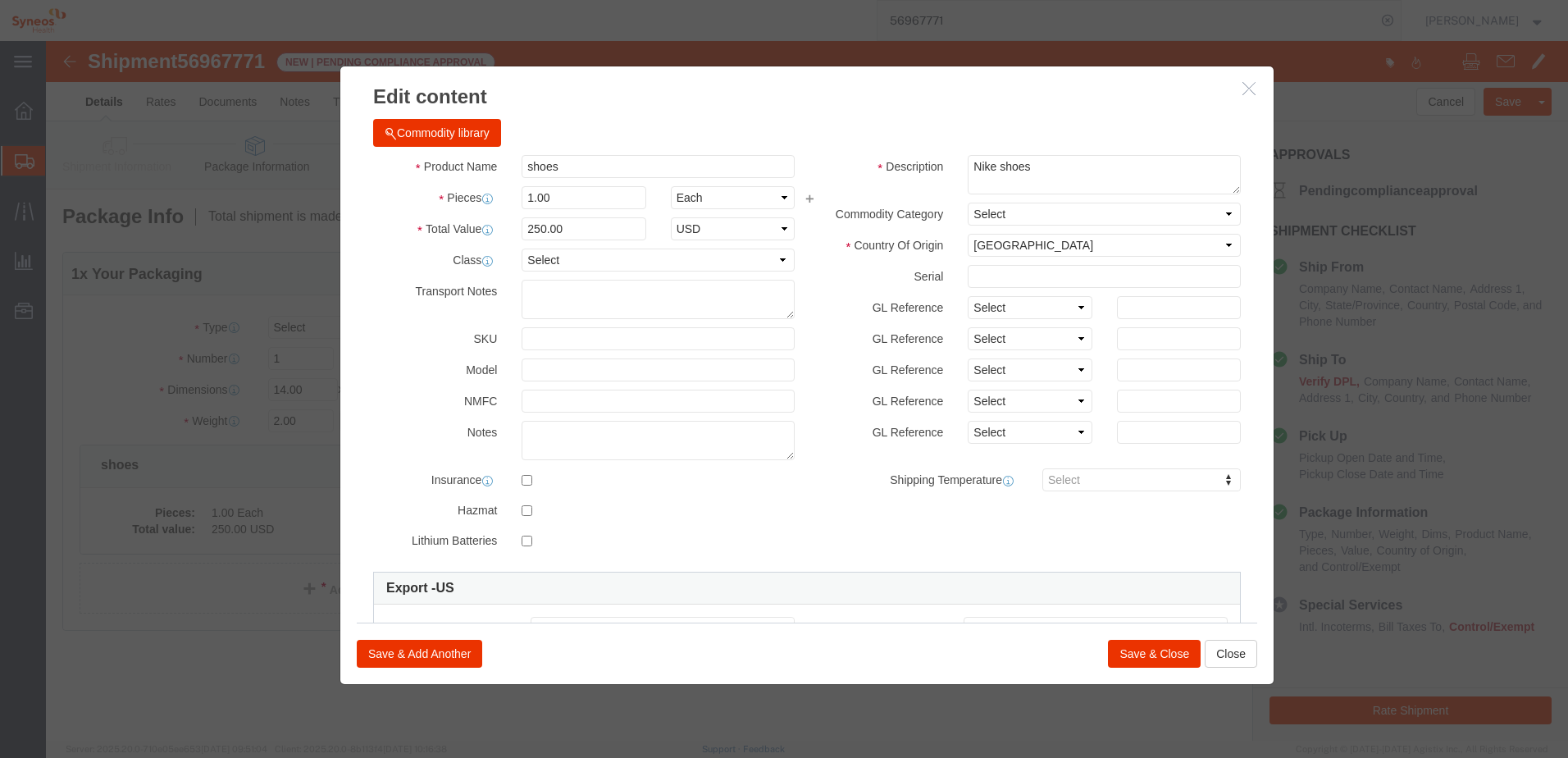
select select "US"
type input "6403.99.6040"
select select "BIS"
type input "6403.99.9910"
type input "Tennis shoes"
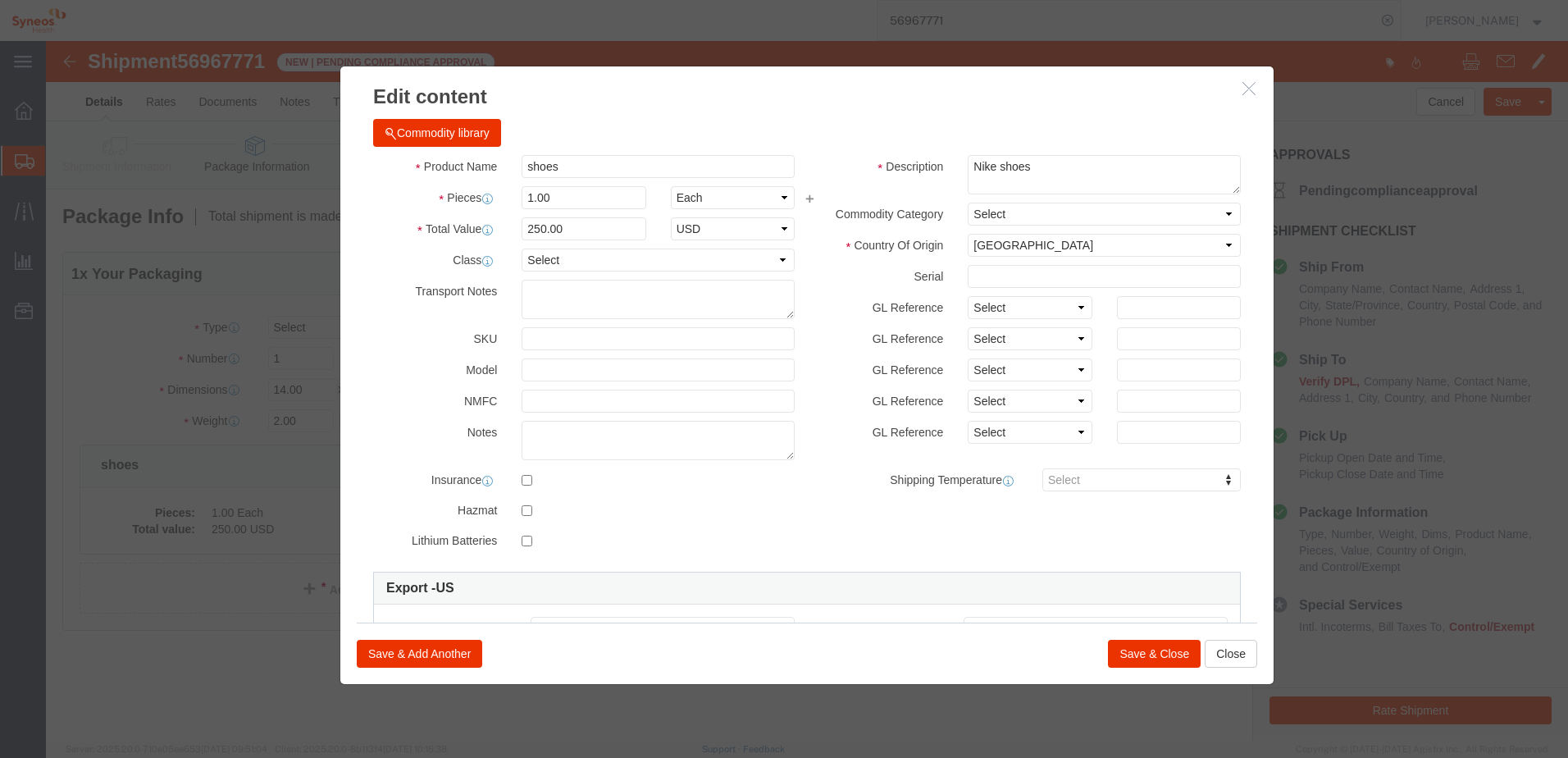
type textarea "Nike Air Force 1"
select select "NLR"
click input "text"
type input "1"
click input "text"
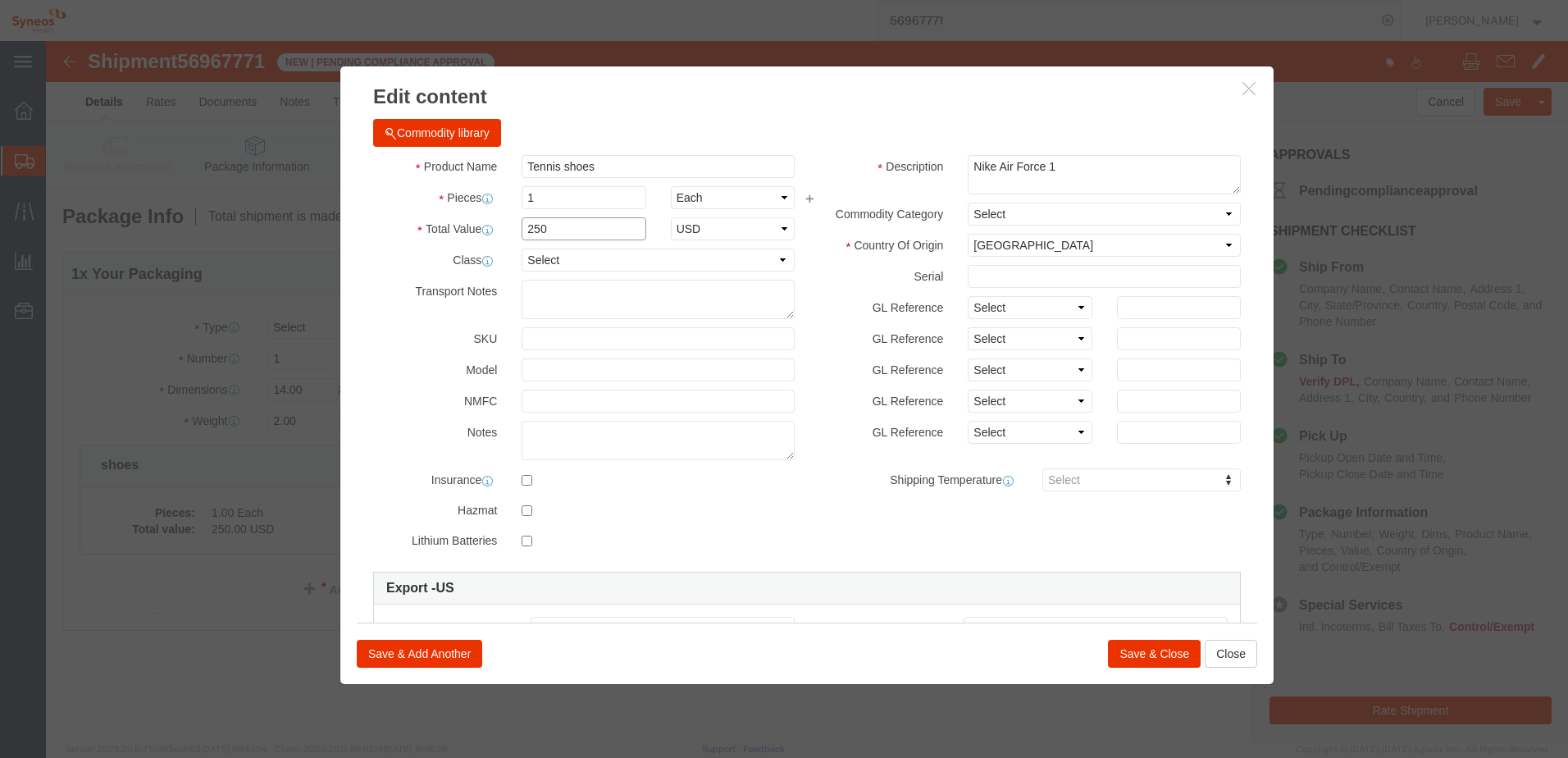
type input "250.00"
click label
click input "checkbox"
checkbox input "true"
click select "Select 50 55 60 65 70 85 92.5 100 125 175 250 300 400"
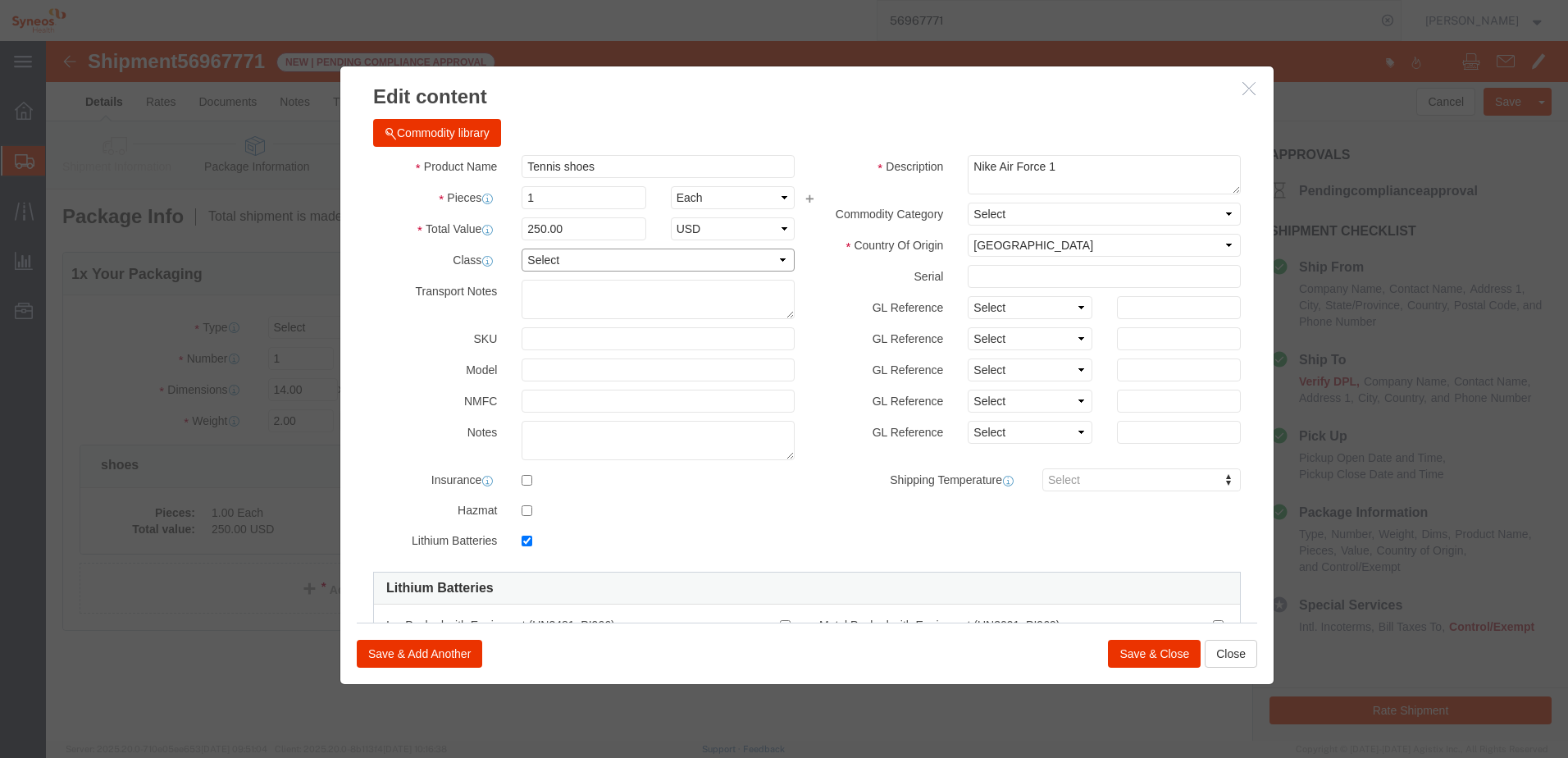
click select "Select 50 55 60 65 70 85 92.5 100 125 175 250 300 400"
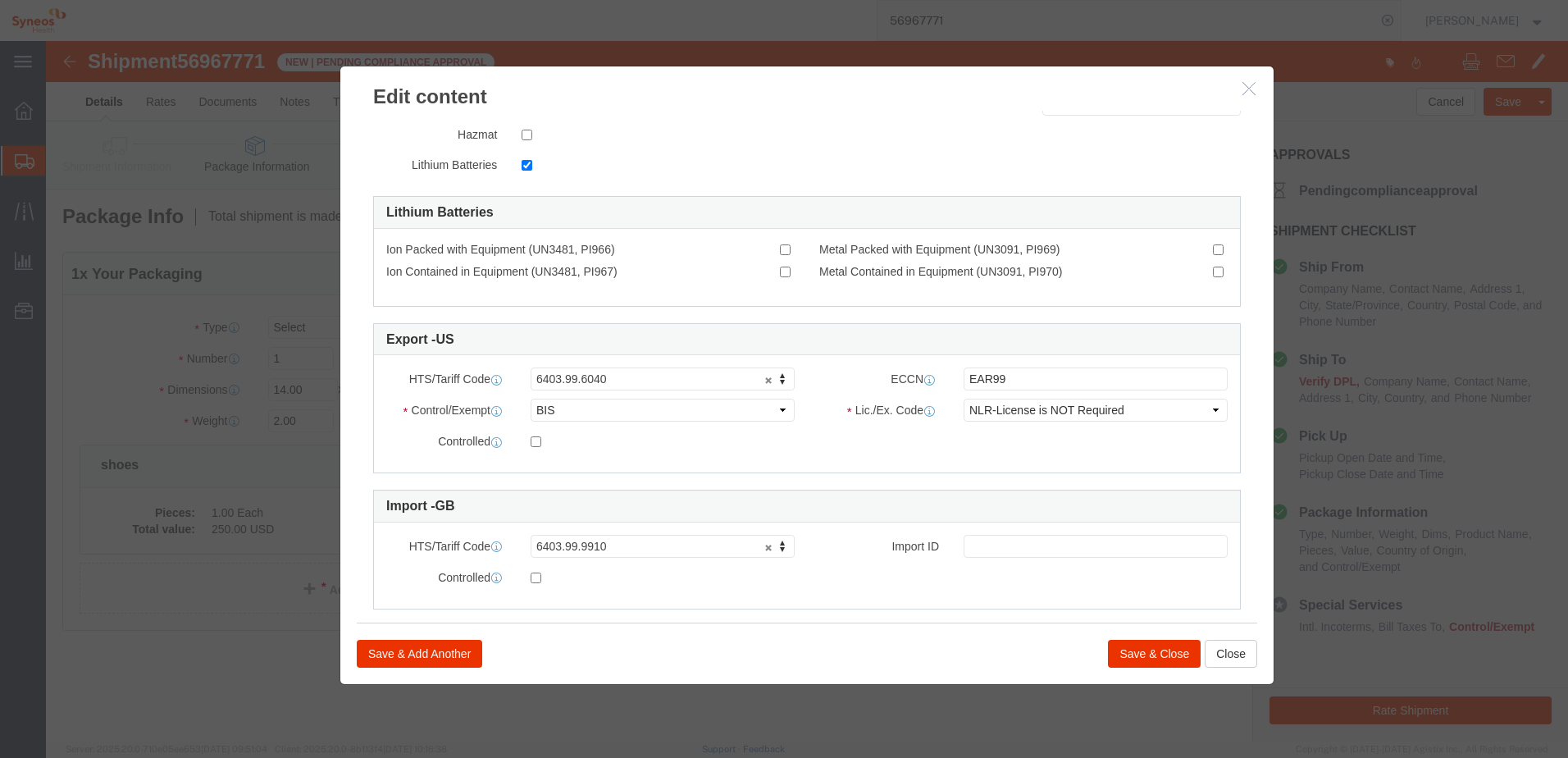
scroll to position [399, 0]
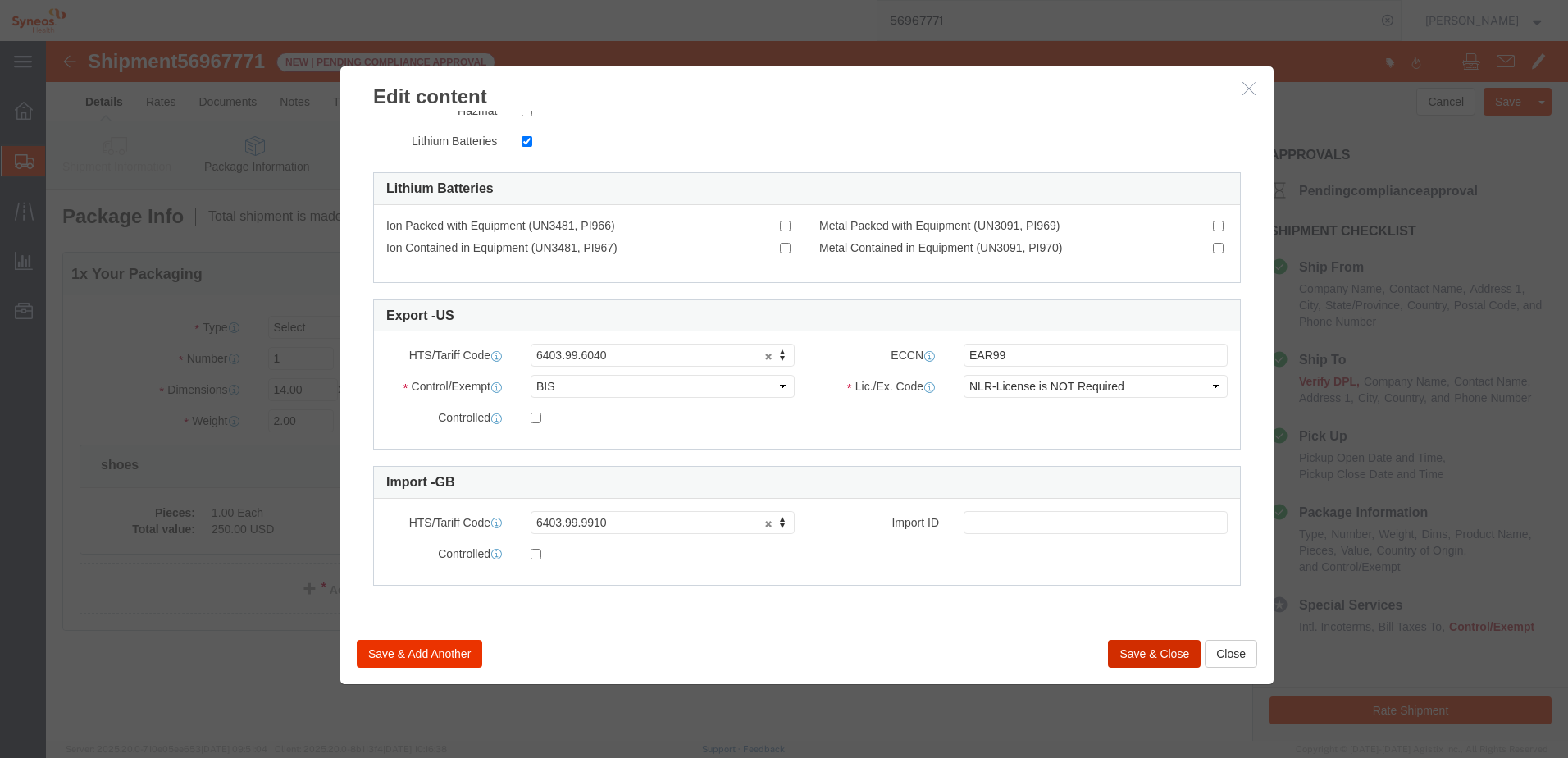
click button "Save & Close"
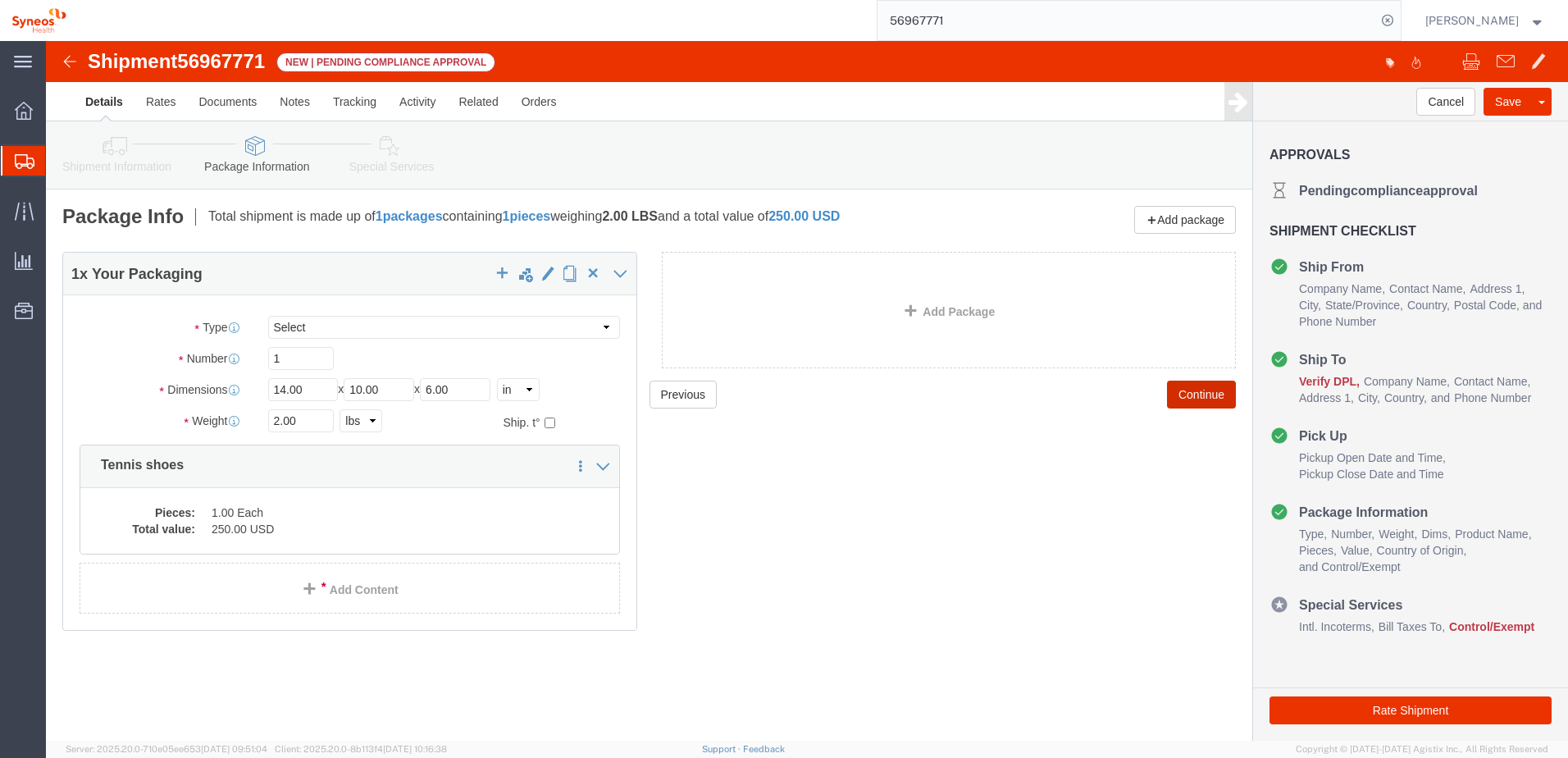
click button "Continue"
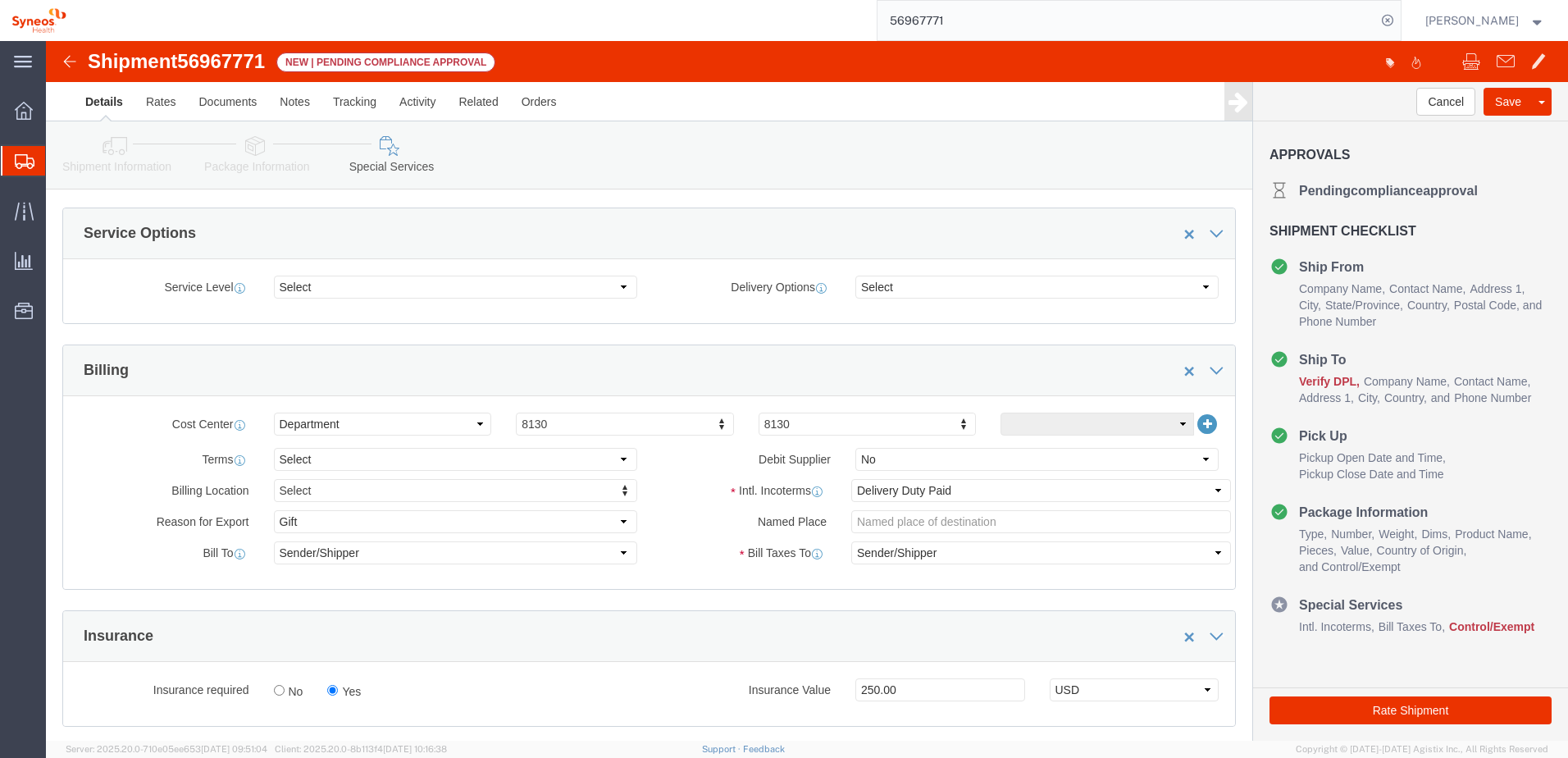
scroll to position [575, 0]
click link "Approve Request Shipment"
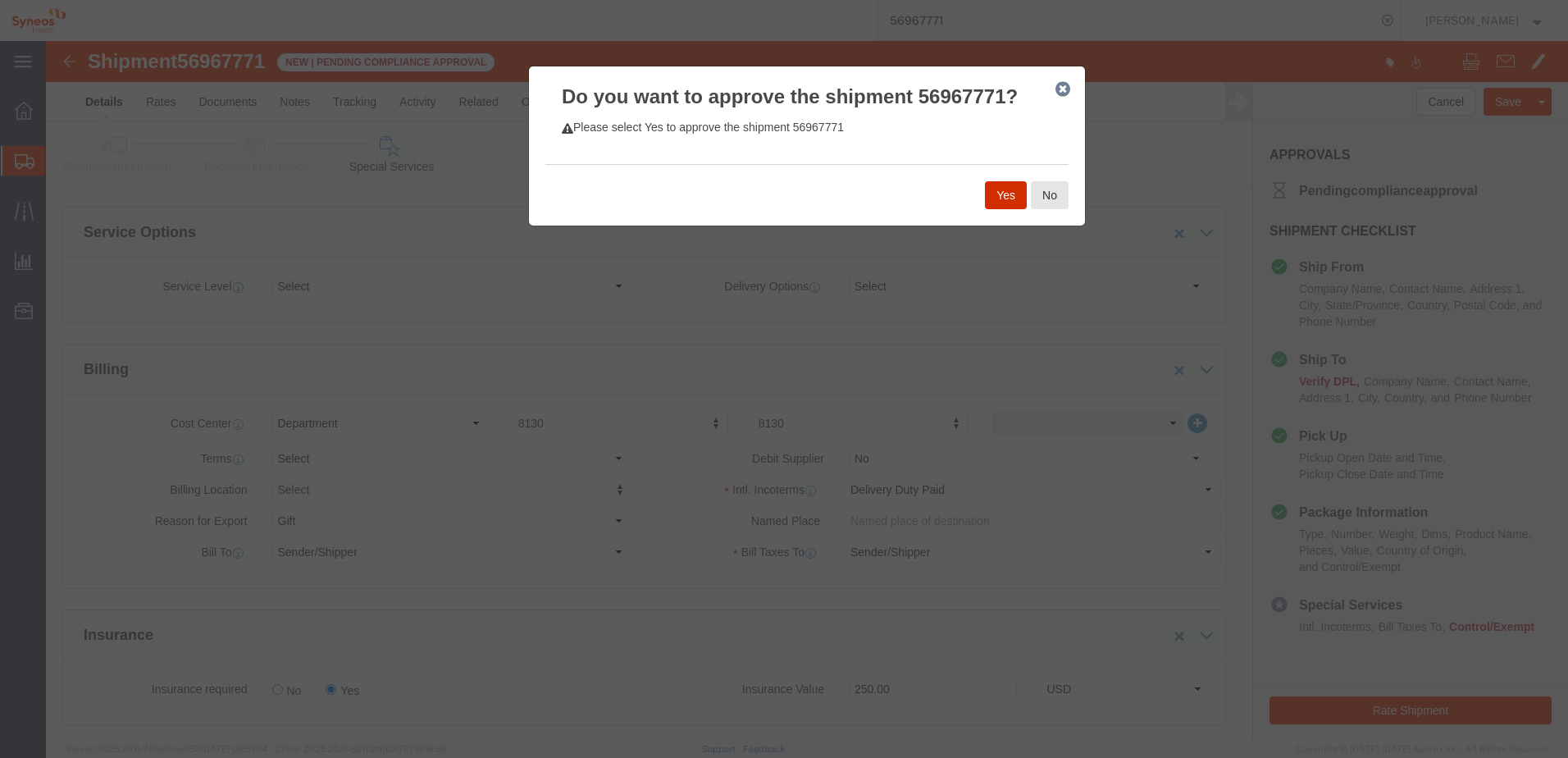
click button "Yes"
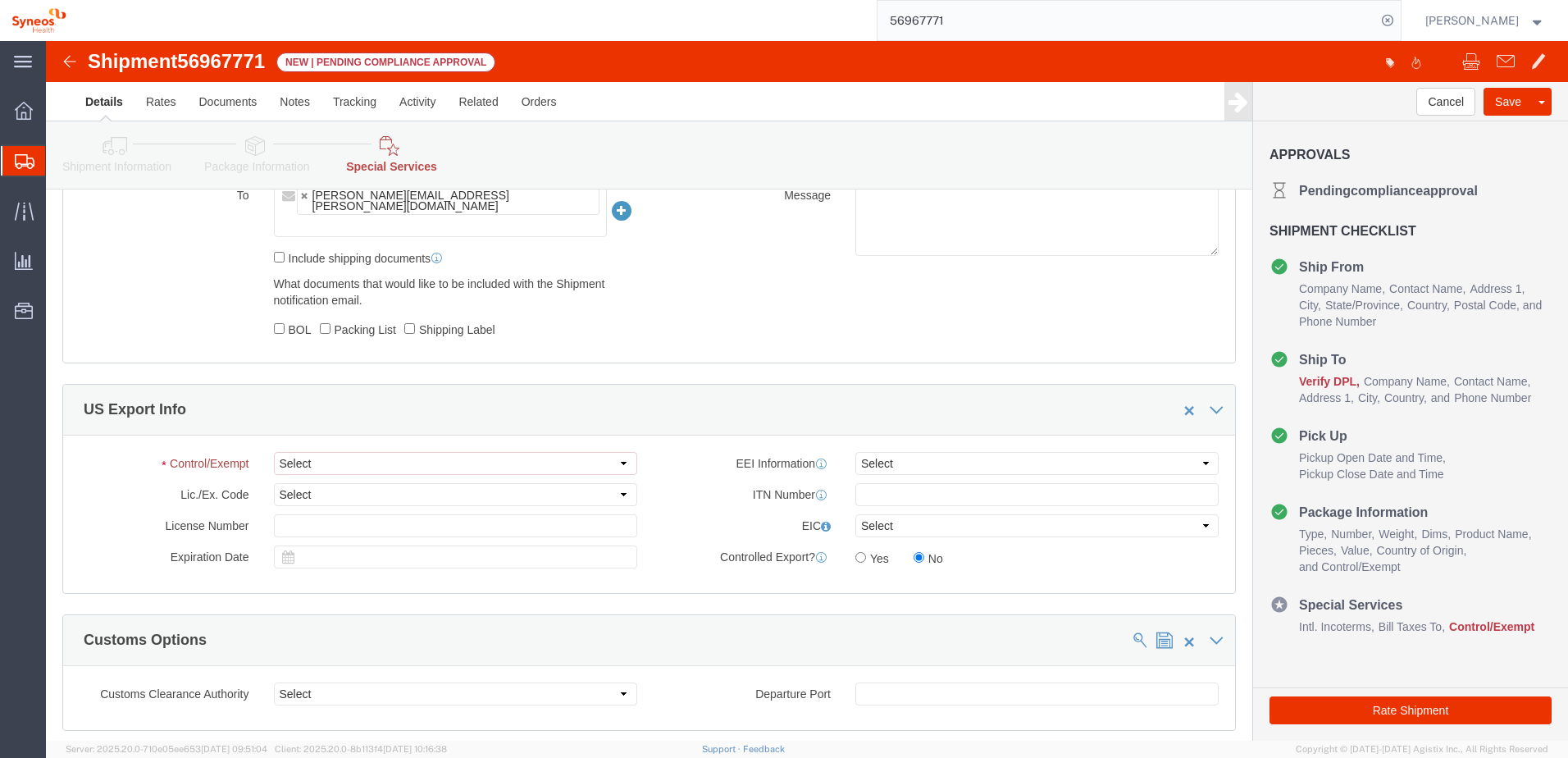
scroll to position [1312, 0]
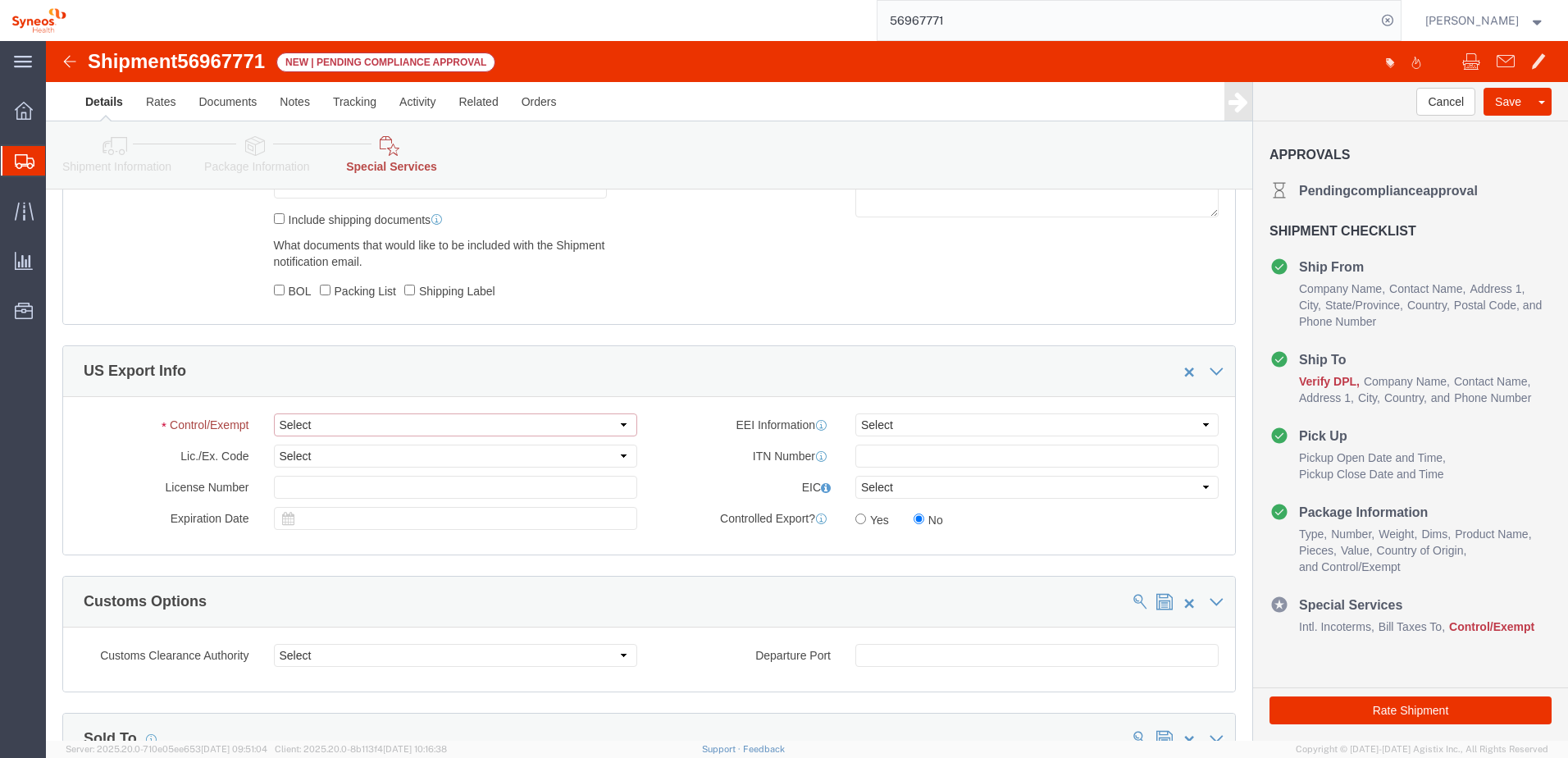
click select "Select ATF BIS DEA EPA FDA FTR ITAR OFAC Other (OPA)"
select select "BIS"
click select "Select ATF BIS DEA EPA FDA FTR ITAR OFAC Other (OPA)"
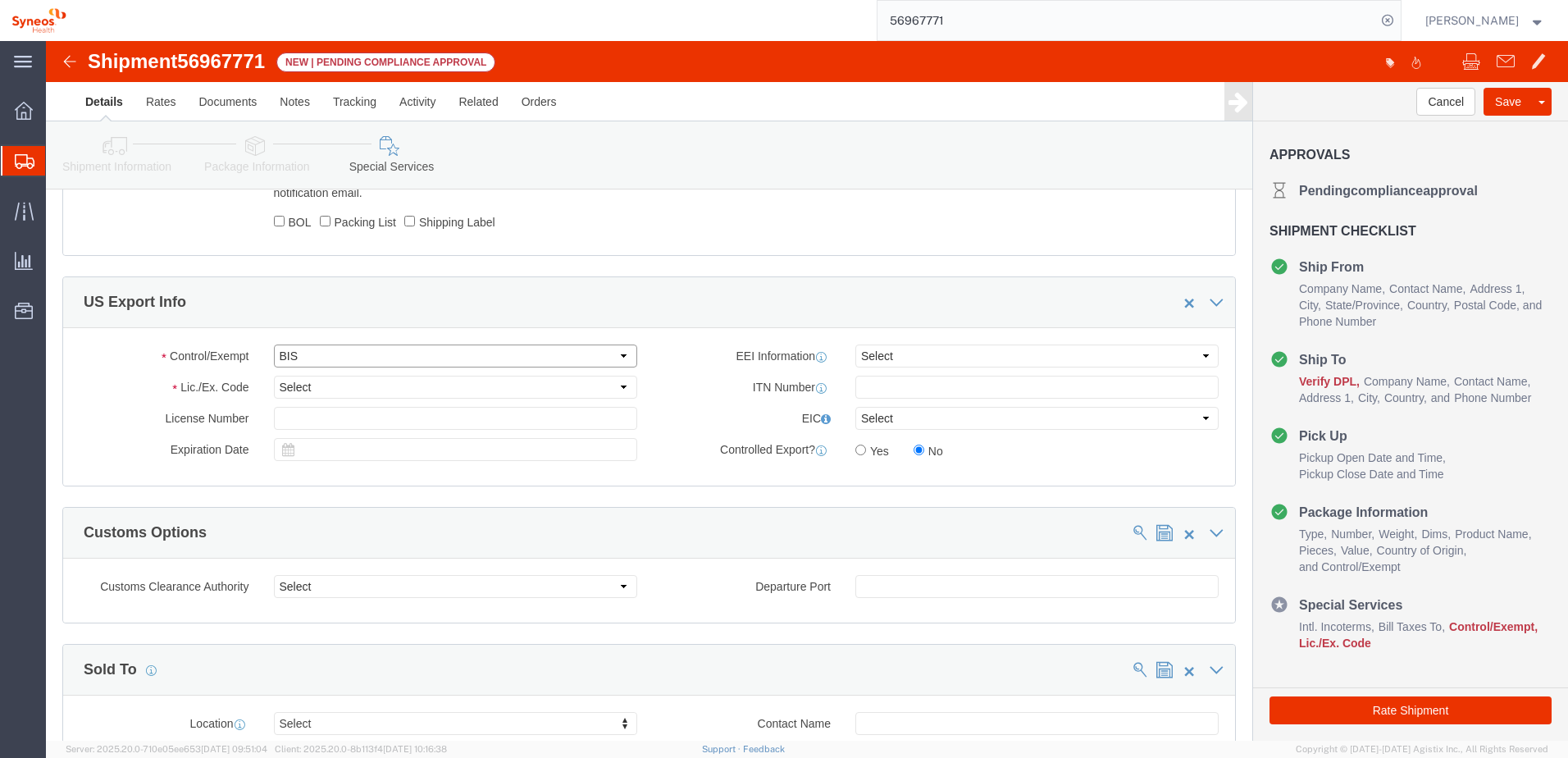
scroll to position [1243, 0]
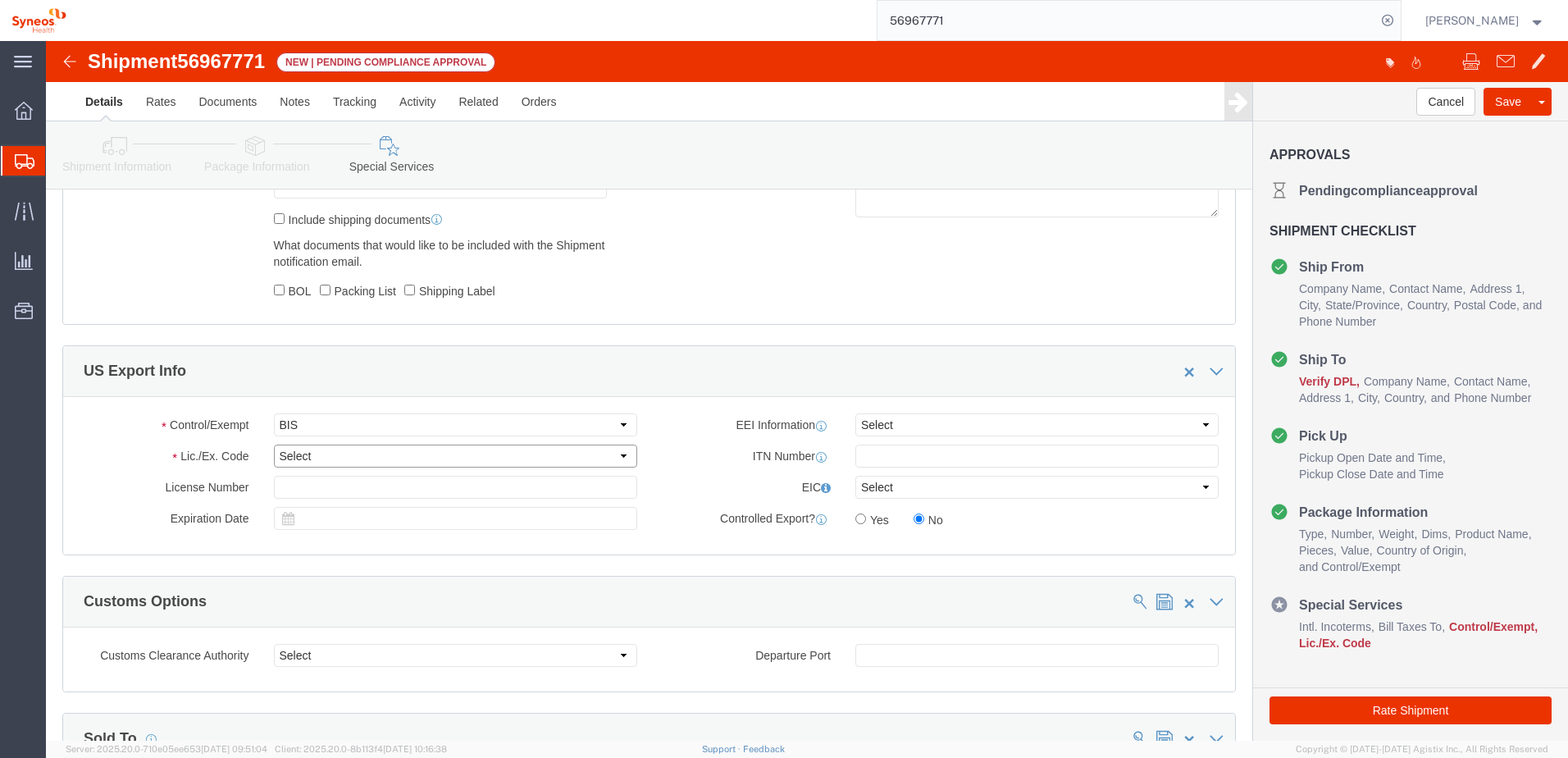
click select "Select AGR-Agricultural APP-Computers APR-Additional Permissive Exports AVS-Air…"
select select "NLR"
click select "Select AGR-Agricultural APP-Computers APR-Additional Permissive Exports AVS-Air…"
click select "Select AES-Direct EEI Carrier File EEI EEI Exempt"
select select "EXEM"
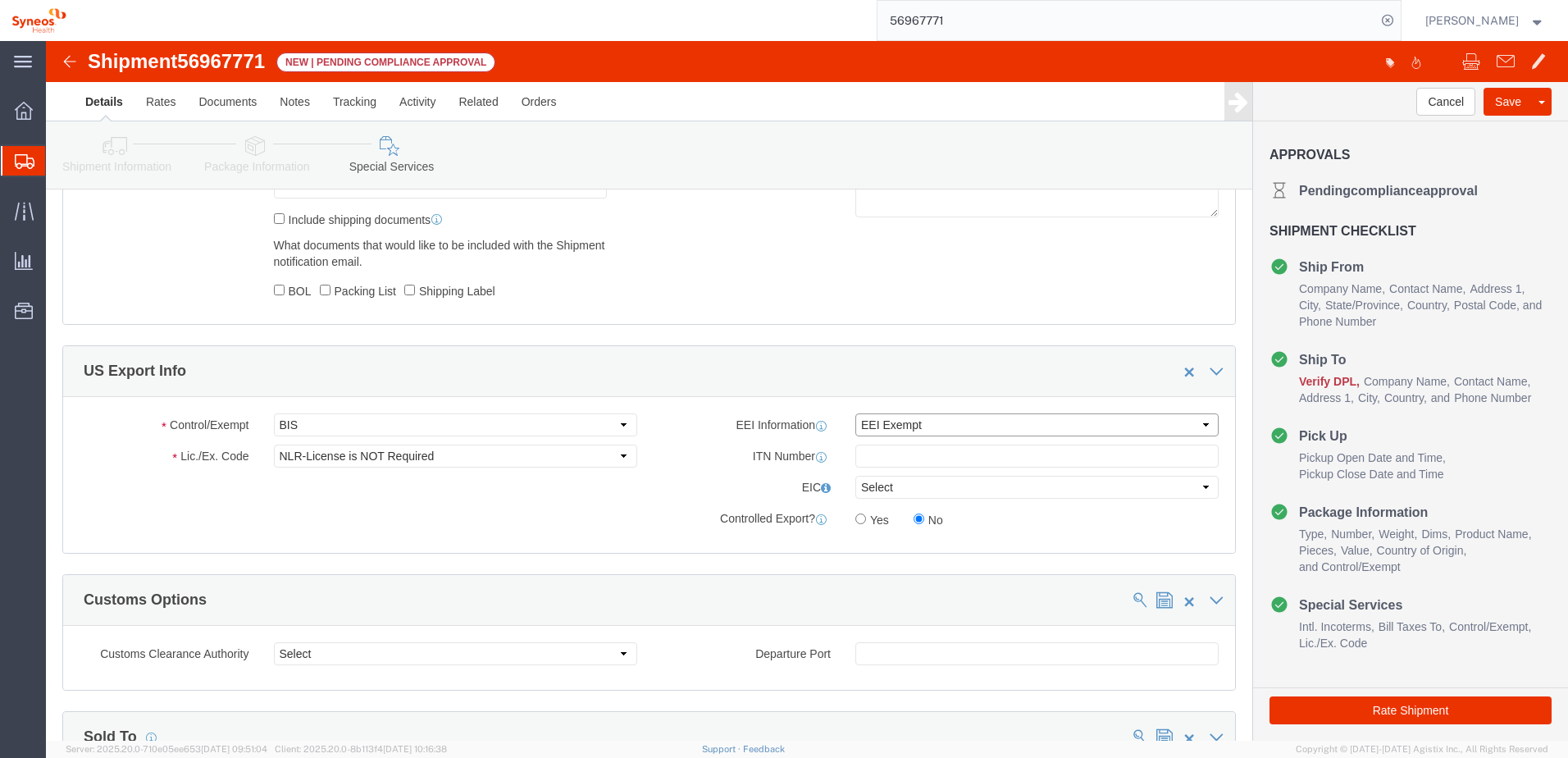
click select "Select AES-Direct EEI Carrier File EEI EEI Exempt"
click input "text"
click div "US Export Info"
click link "Approve Request Shipment"
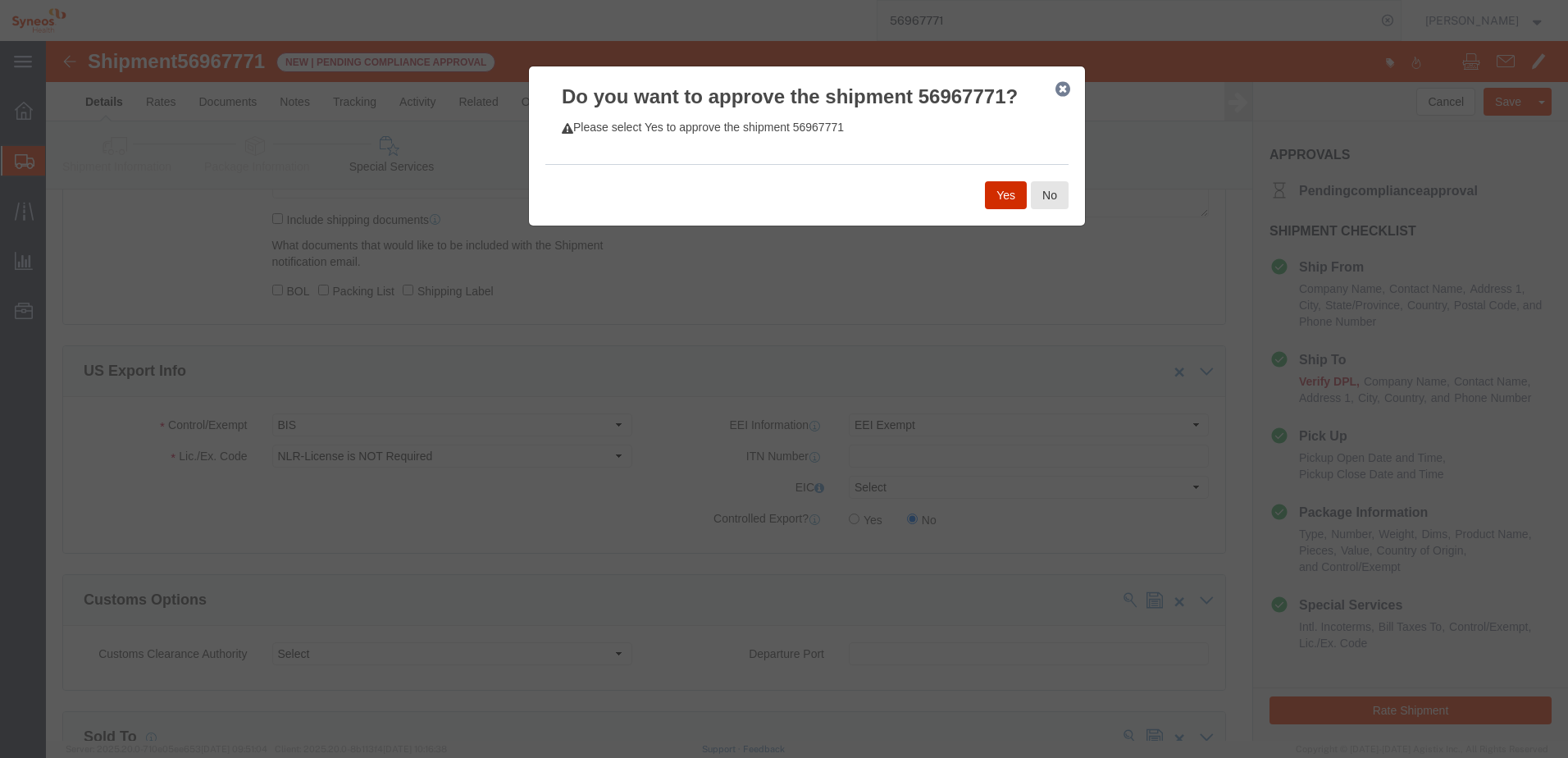
click button "Yes"
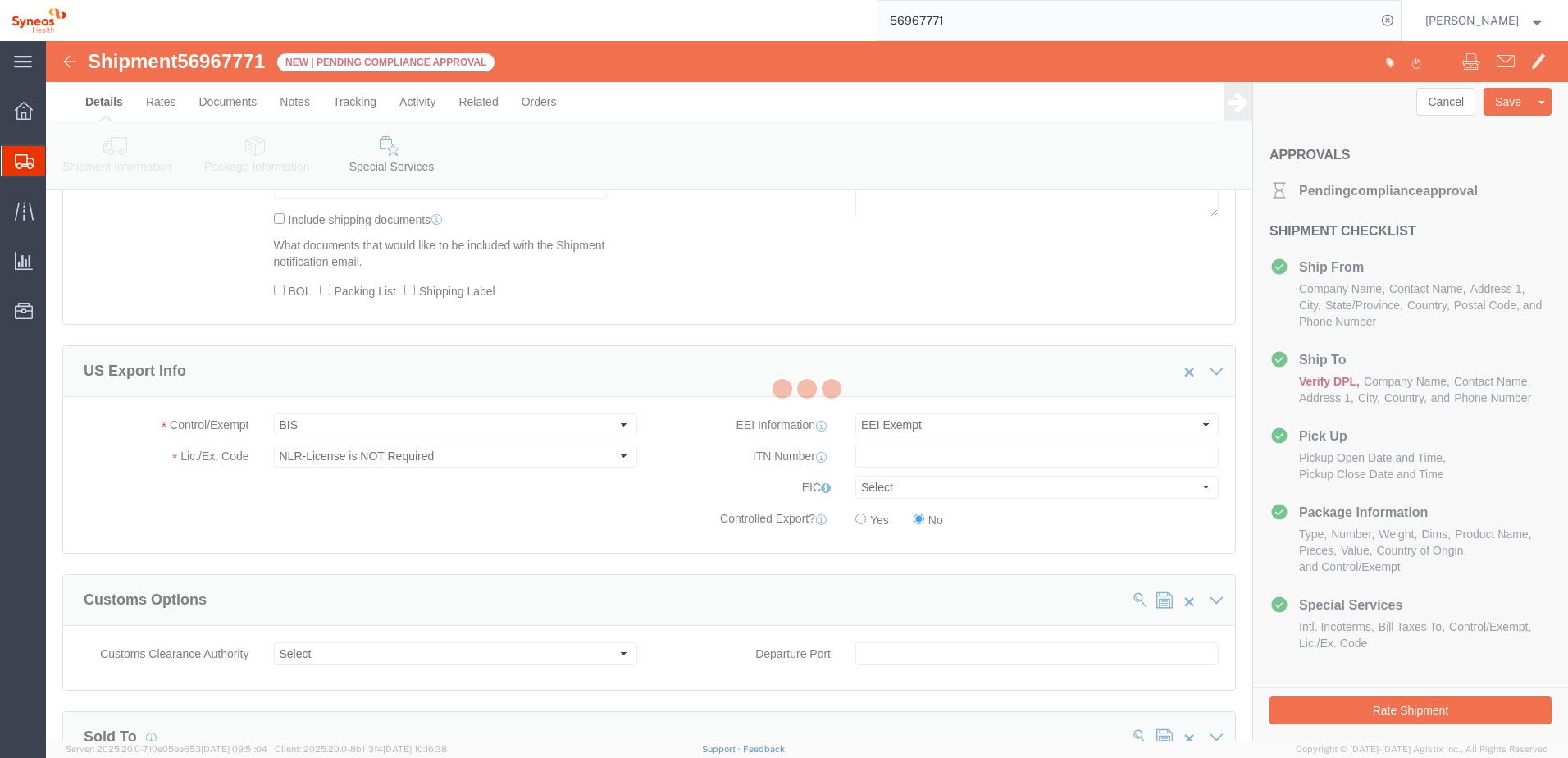
select select "59451"
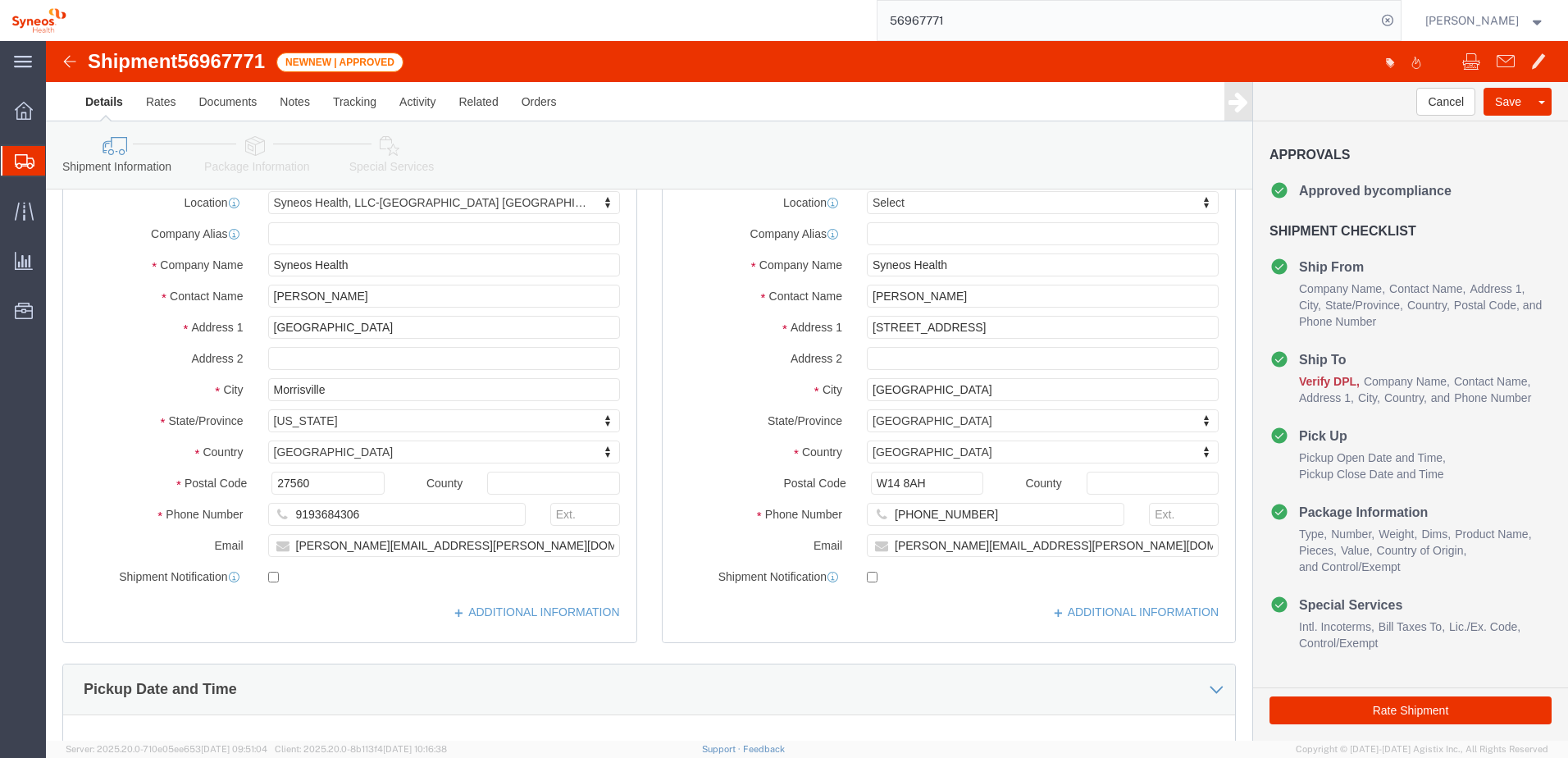
scroll to position [0, 0]
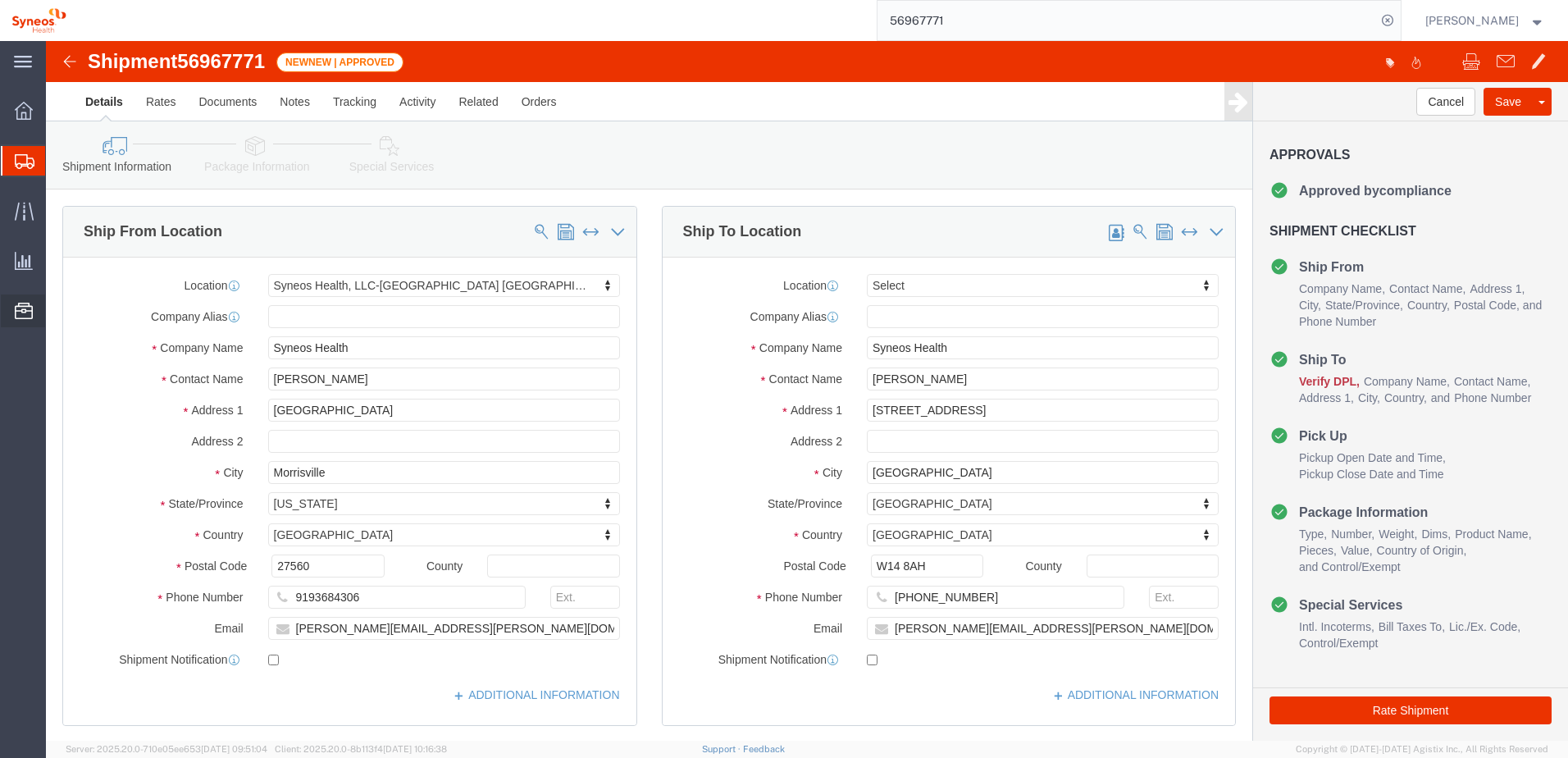
click at [0, 0] on span "Commodity Library" at bounding box center [0, 0] width 0 height 0
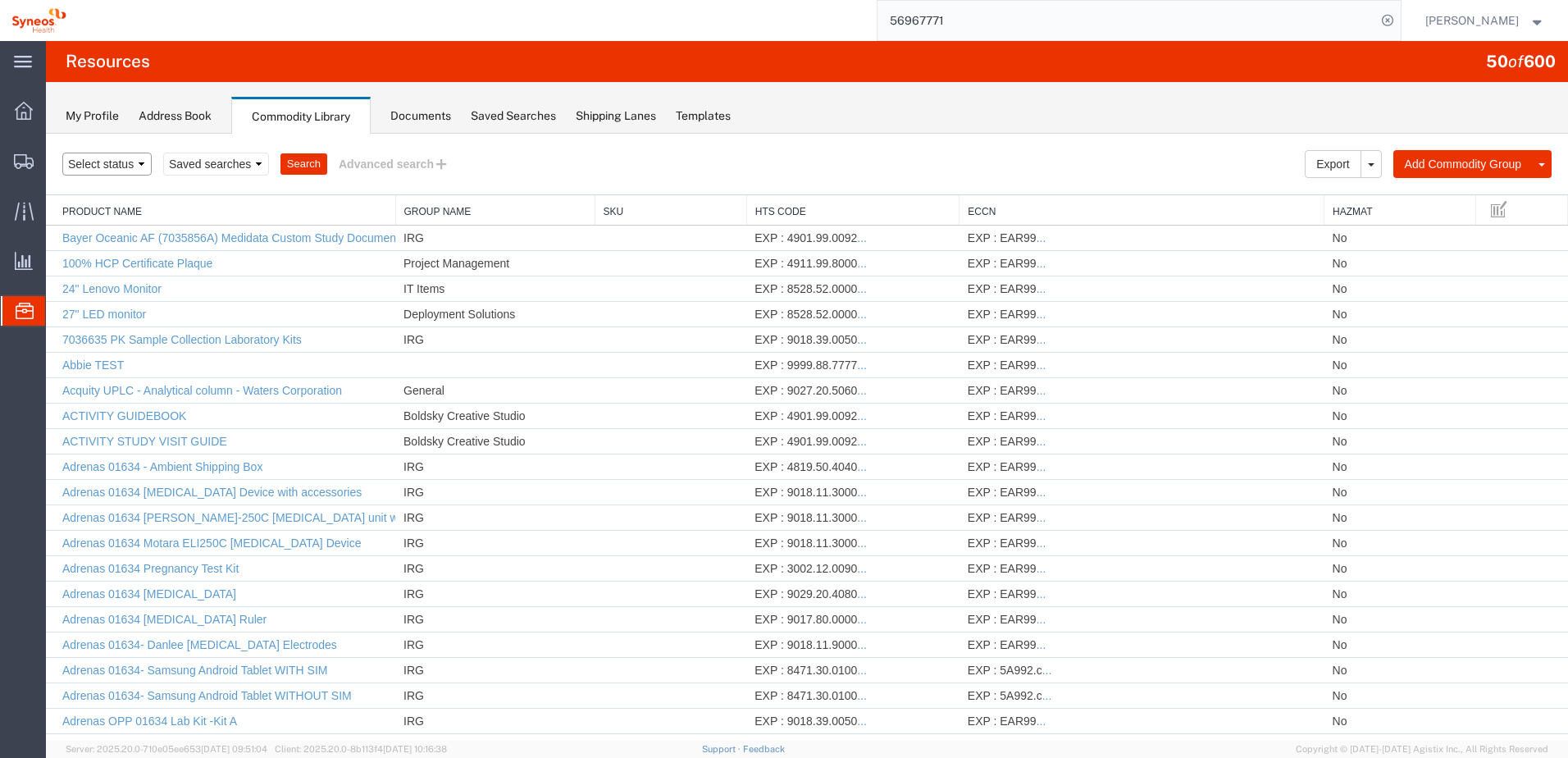
click at [127, 169] on select "Select status Active All Inactive" at bounding box center [107, 164] width 89 height 23
click at [354, 158] on button "Advanced search" at bounding box center [394, 164] width 133 height 27
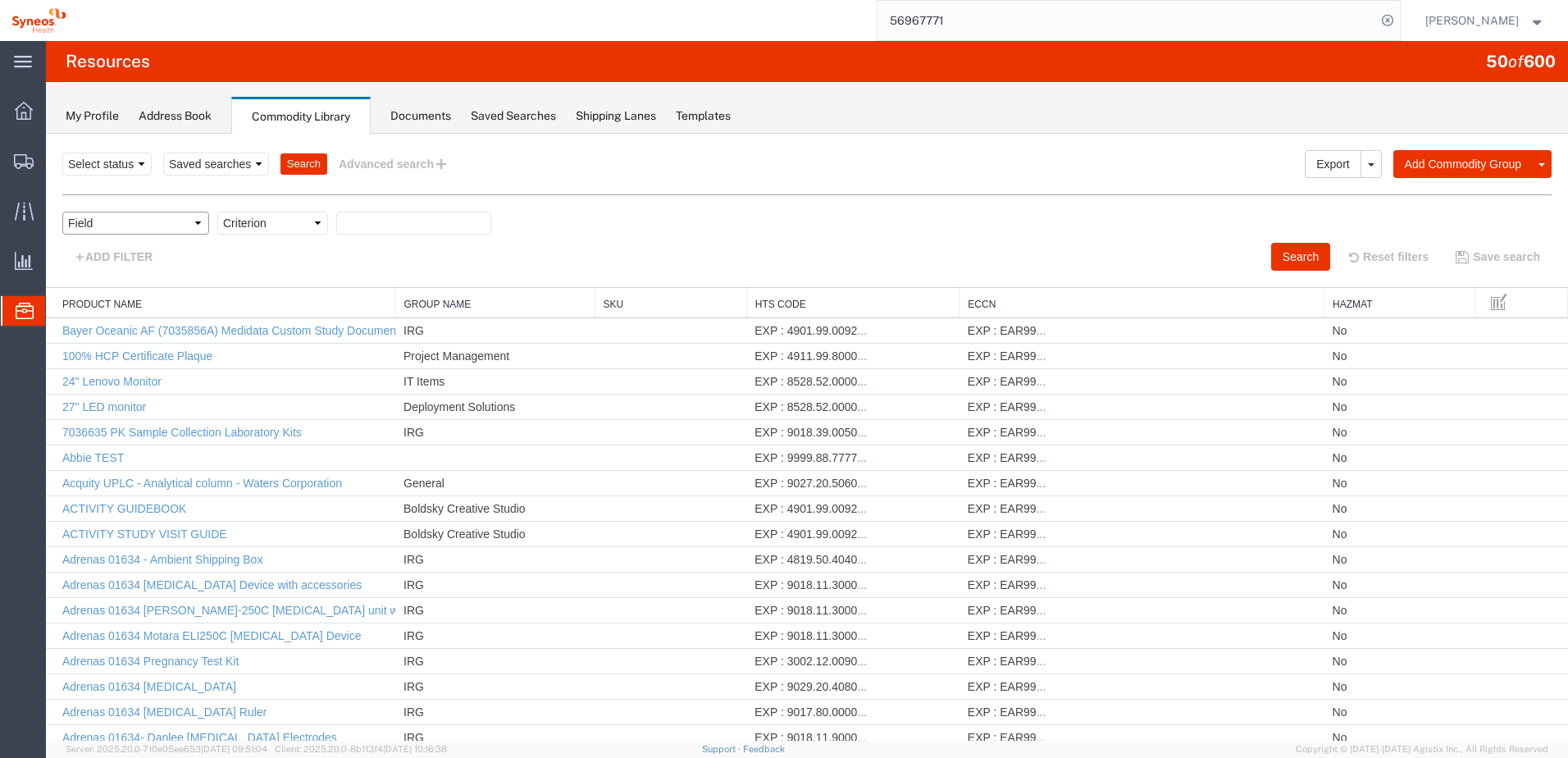
drag, startPoint x: 168, startPoint y: 225, endPoint x: 163, endPoint y: 234, distance: 10.3
click at [168, 225] on select "Field Class Commodity Category Commodity Group Commodity Quantity Commodity Val…" at bounding box center [136, 223] width 147 height 23
select select "productName"
click at [63, 212] on select "Field Class Commodity Category Commodity Group Commodity Quantity Commodity Val…" at bounding box center [136, 223] width 147 height 23
click at [280, 219] on select "Criterion contains does not contain is is blank is not blank starts with" at bounding box center [273, 223] width 111 height 23
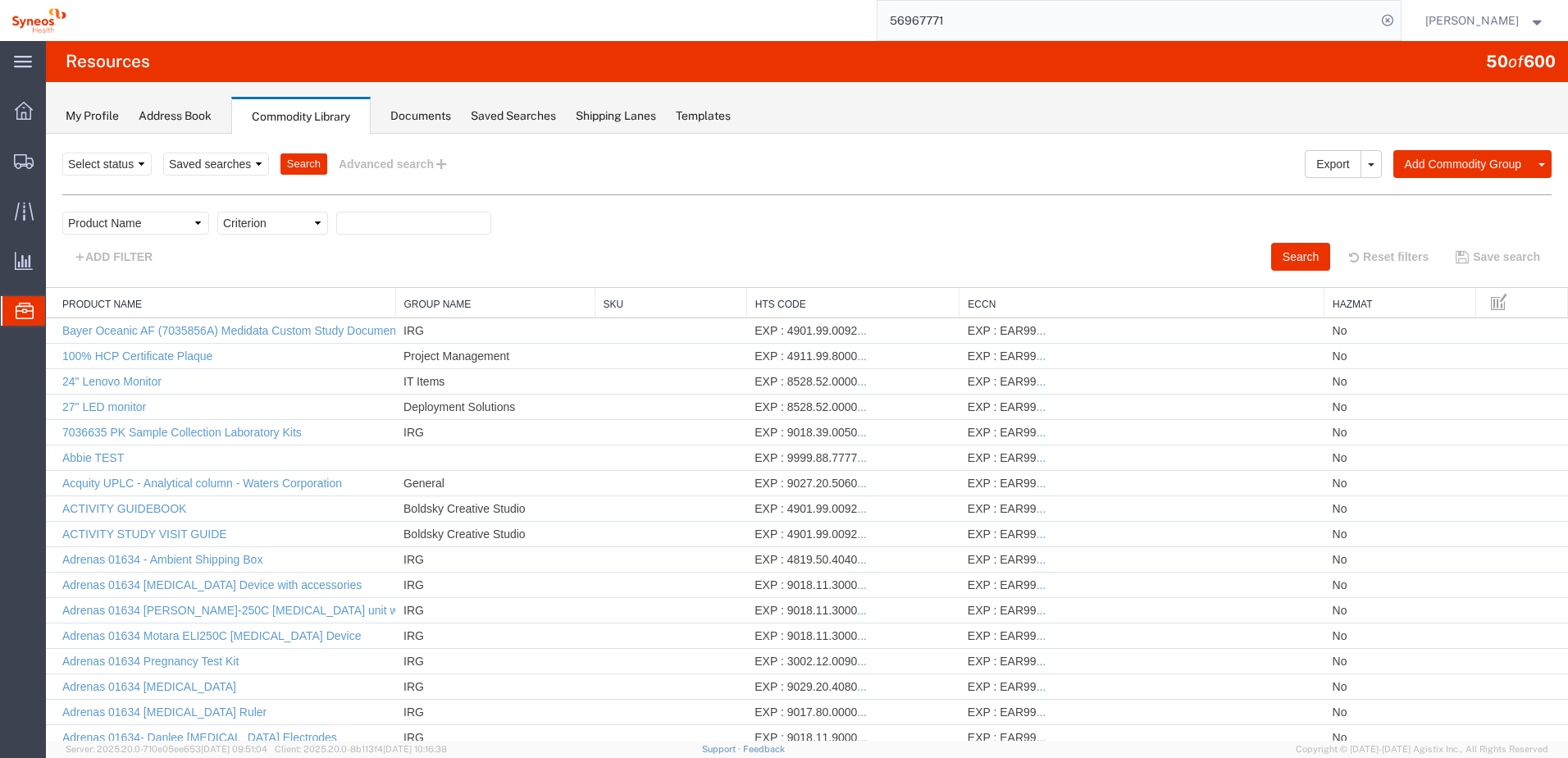
select select "contains"
click at [218, 212] on select "Criterion contains does not contain is is blank is not blank starts with" at bounding box center [273, 223] width 111 height 23
type input "shoes"
click at [1287, 263] on button "Search" at bounding box center [1301, 257] width 59 height 27
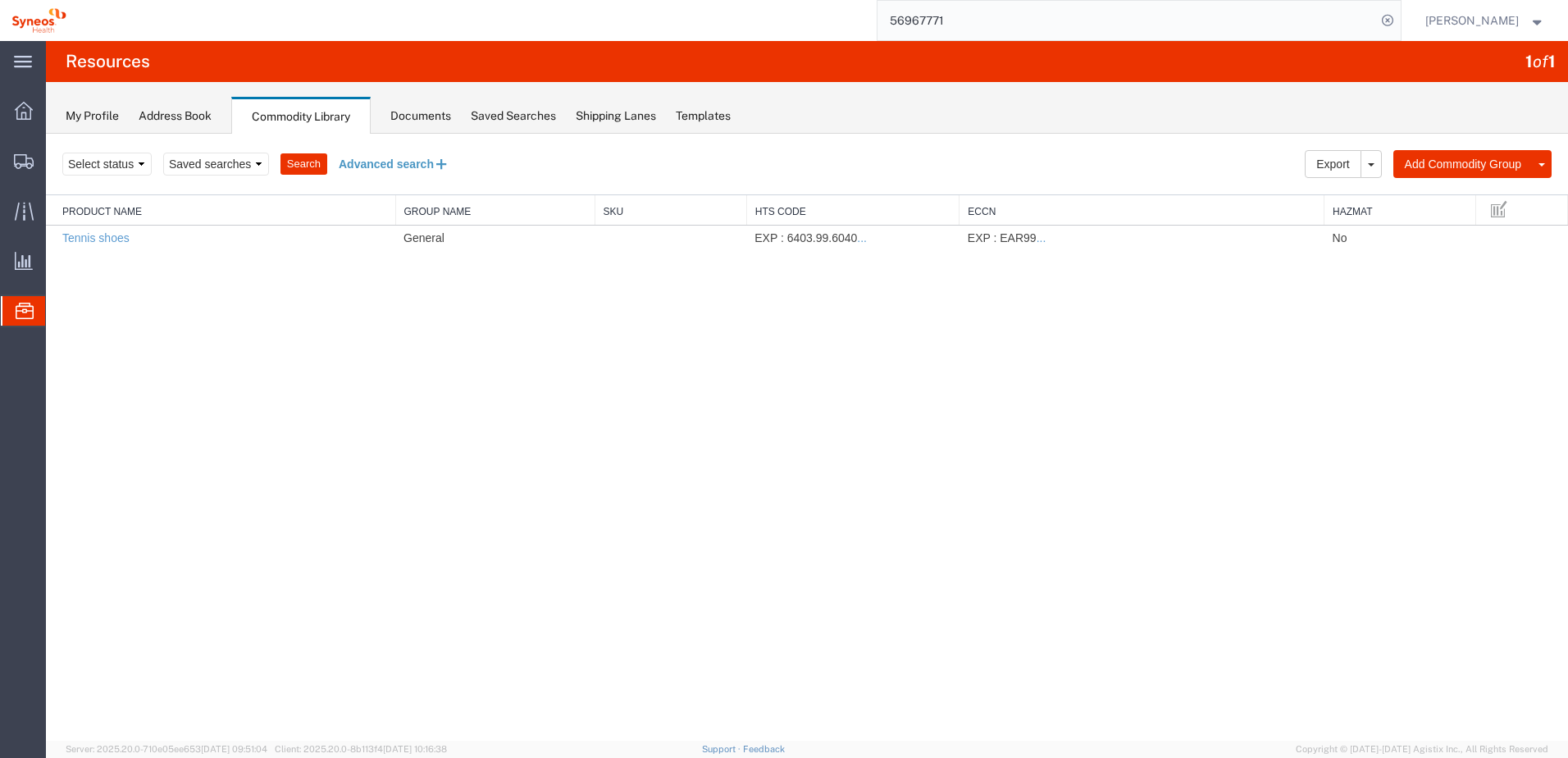
click at [373, 173] on button "Advanced search" at bounding box center [394, 164] width 133 height 27
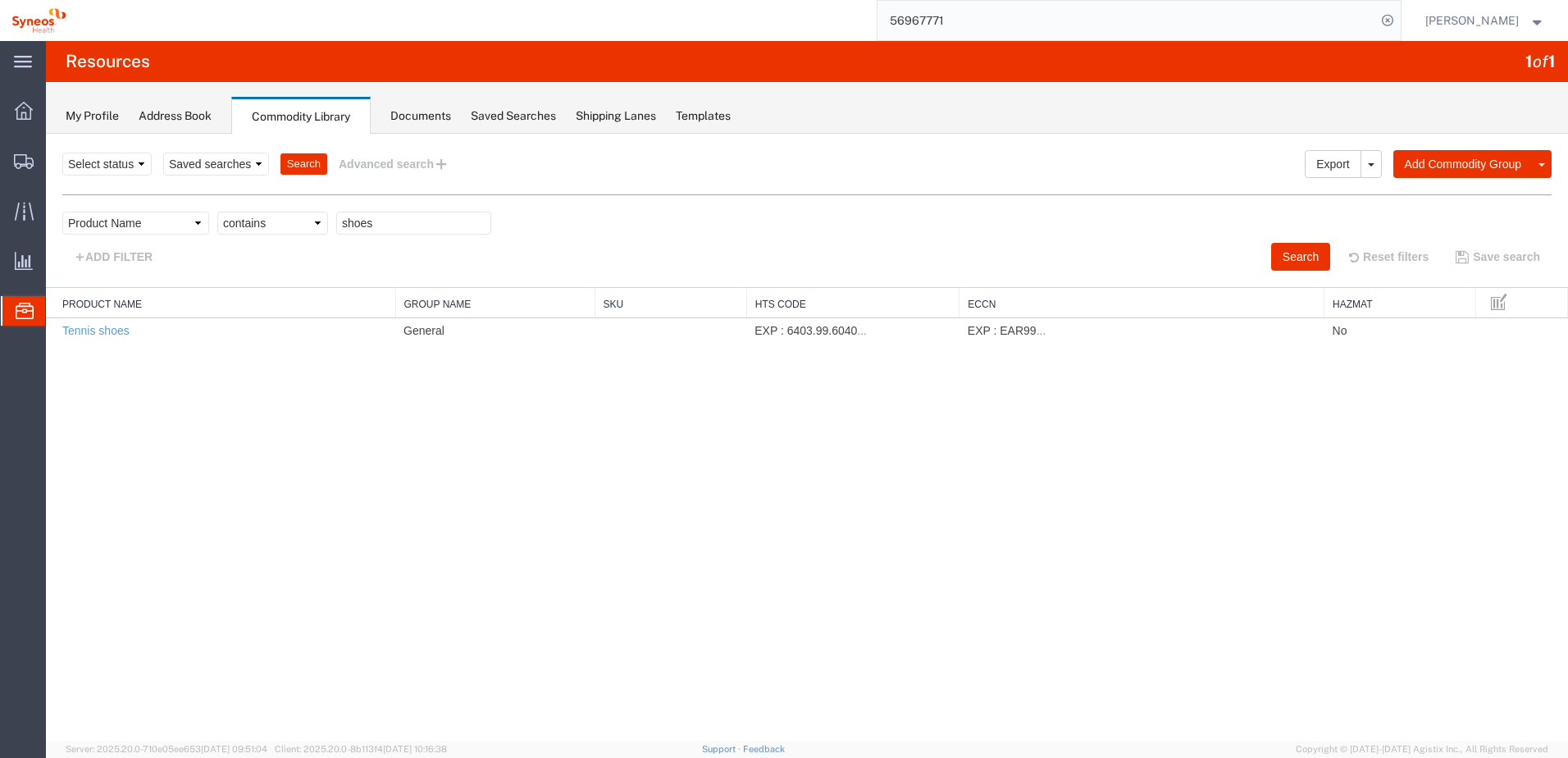
click at [685, 435] on div "Search Export [GEOGRAPHIC_DATA] Add Commodity Group Add Commodity Select status…" at bounding box center [807, 436] width 1522 height 607
